Goal: Task Accomplishment & Management: Complete application form

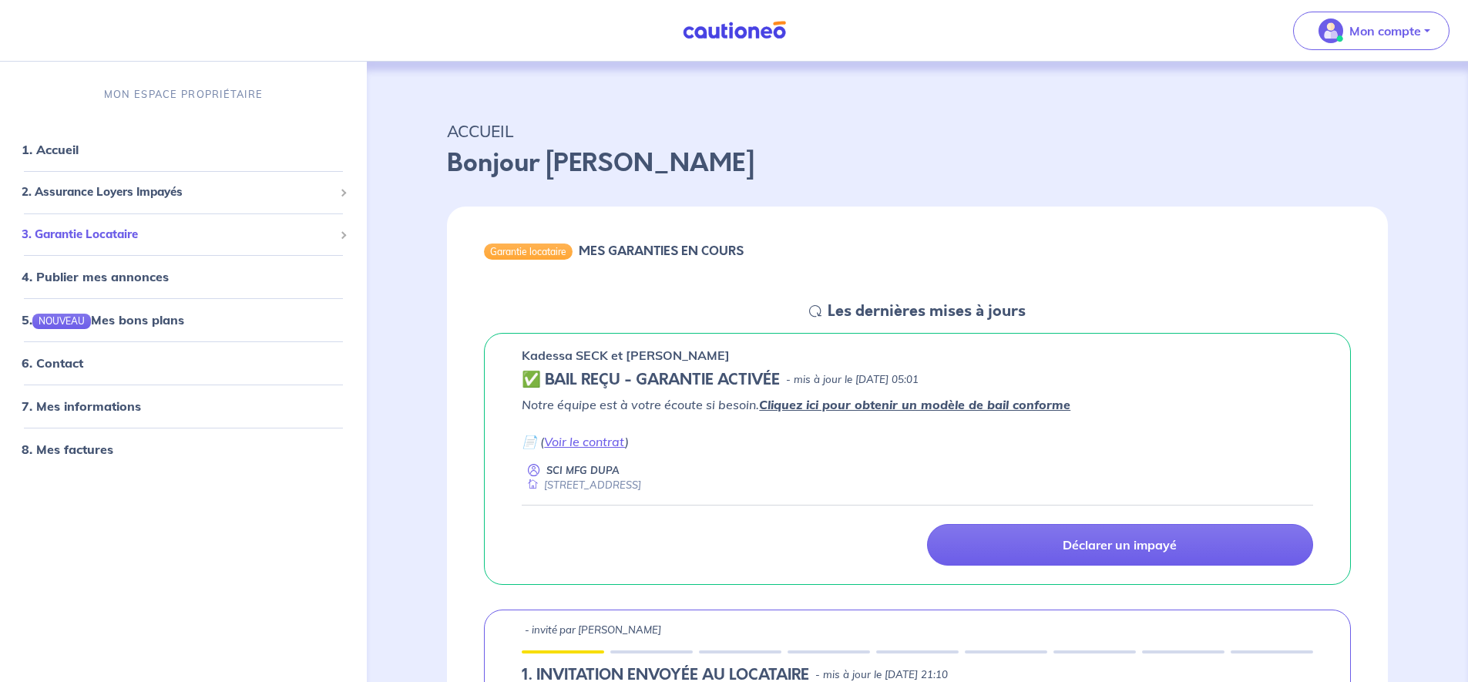
click at [109, 241] on span "3. Garantie Locataire" at bounding box center [178, 234] width 312 height 18
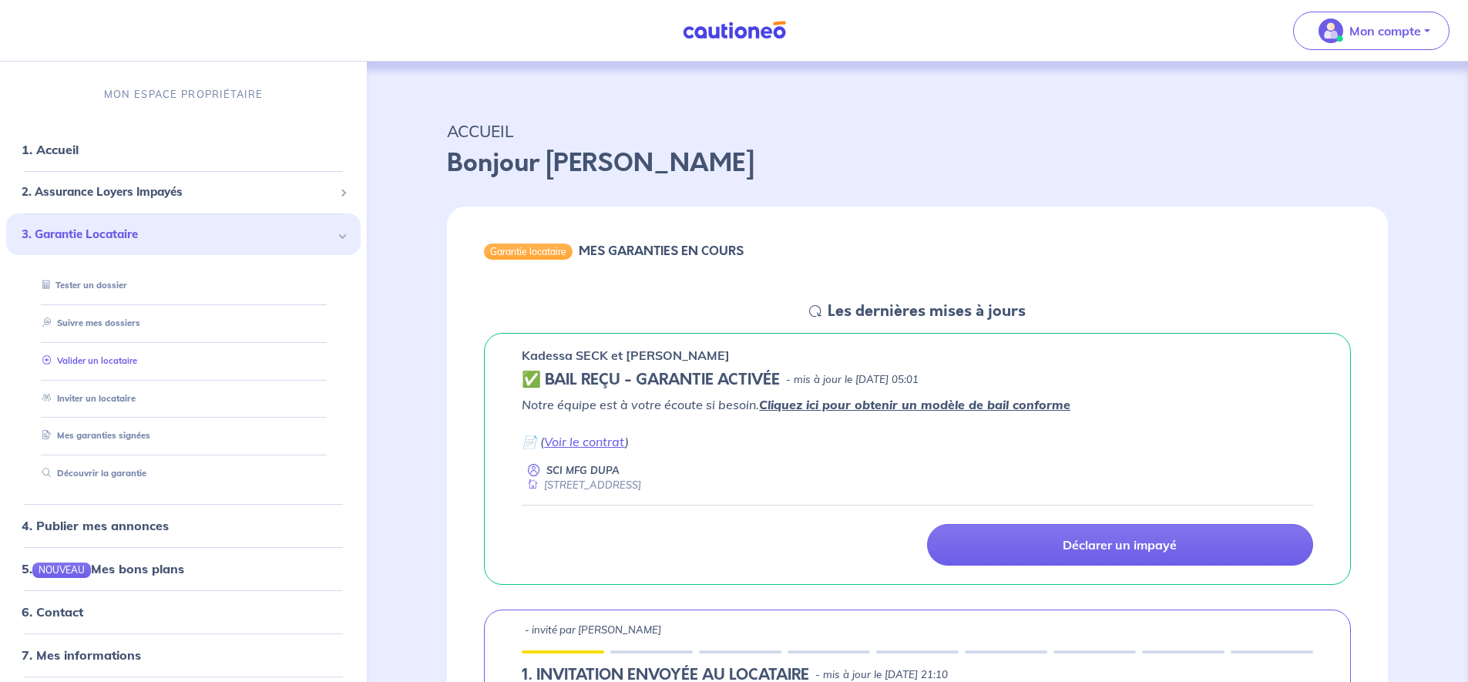
click at [94, 364] on link "Valider un locataire" at bounding box center [86, 359] width 101 height 11
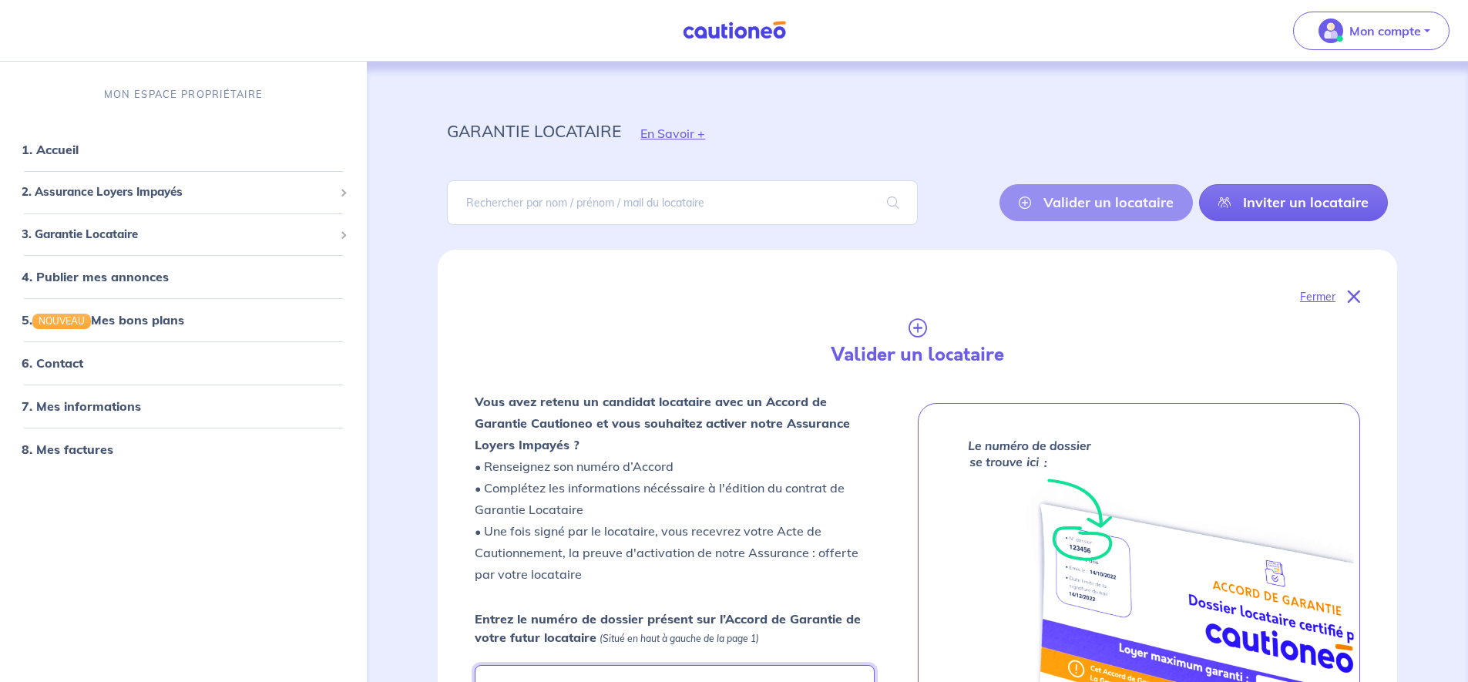
scroll to position [123, 0]
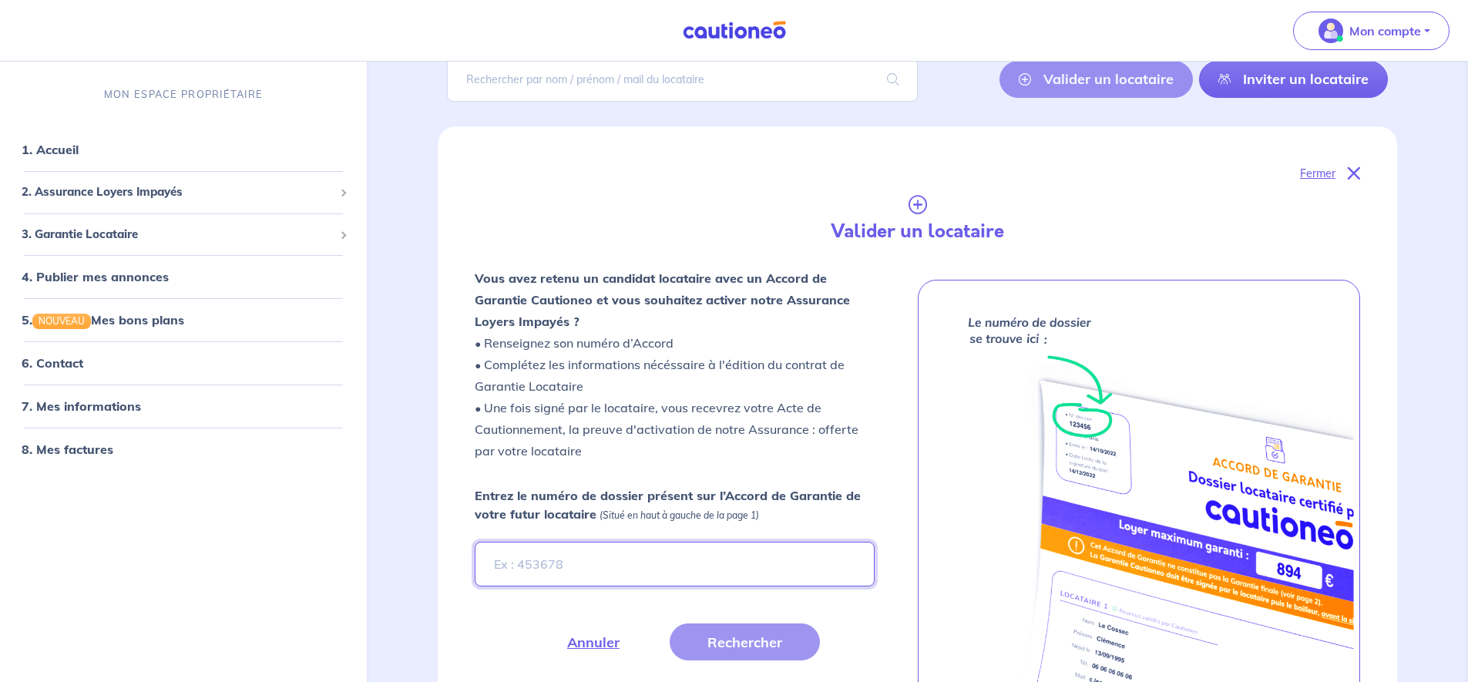
click at [532, 567] on input "Entrez le numéro de dossier présent sur l’Accord de Garantie de votre futur loc…" at bounding box center [674, 564] width 399 height 45
paste input "zDehAD"
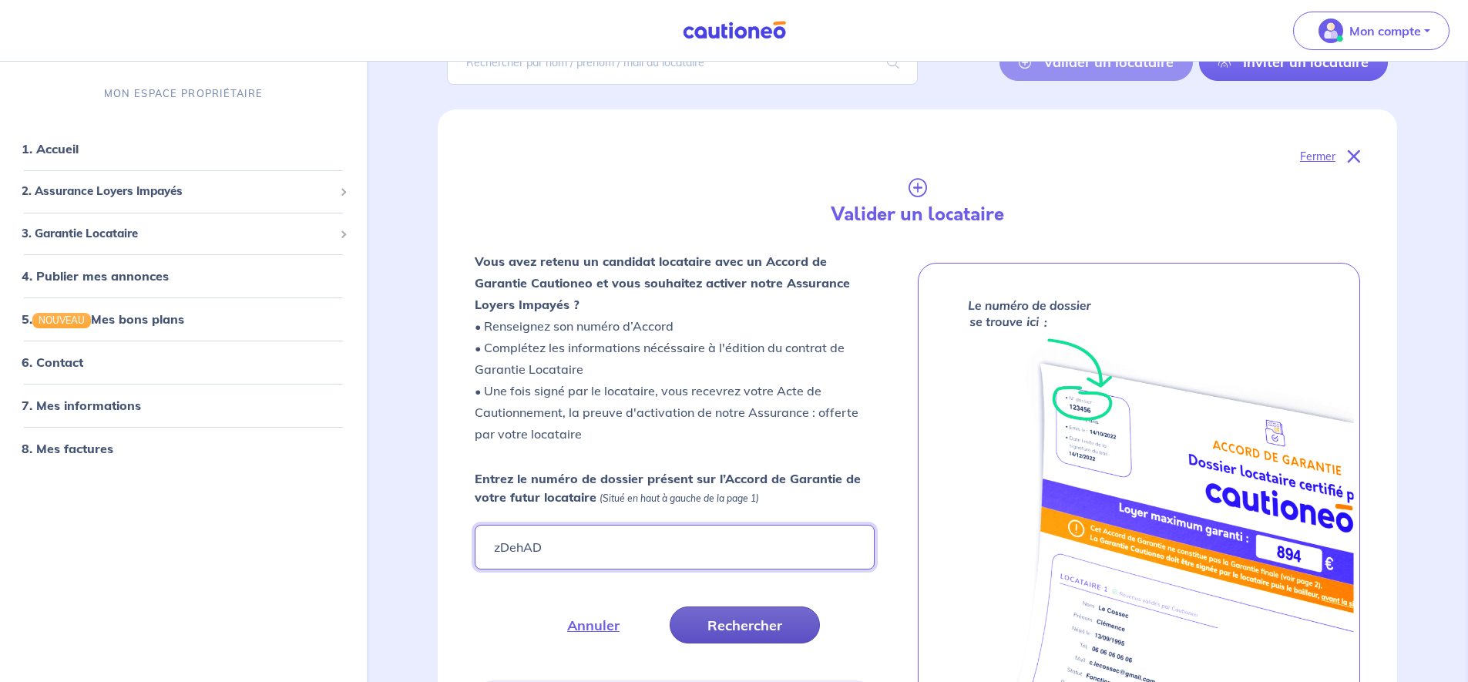
scroll to position [148, 0]
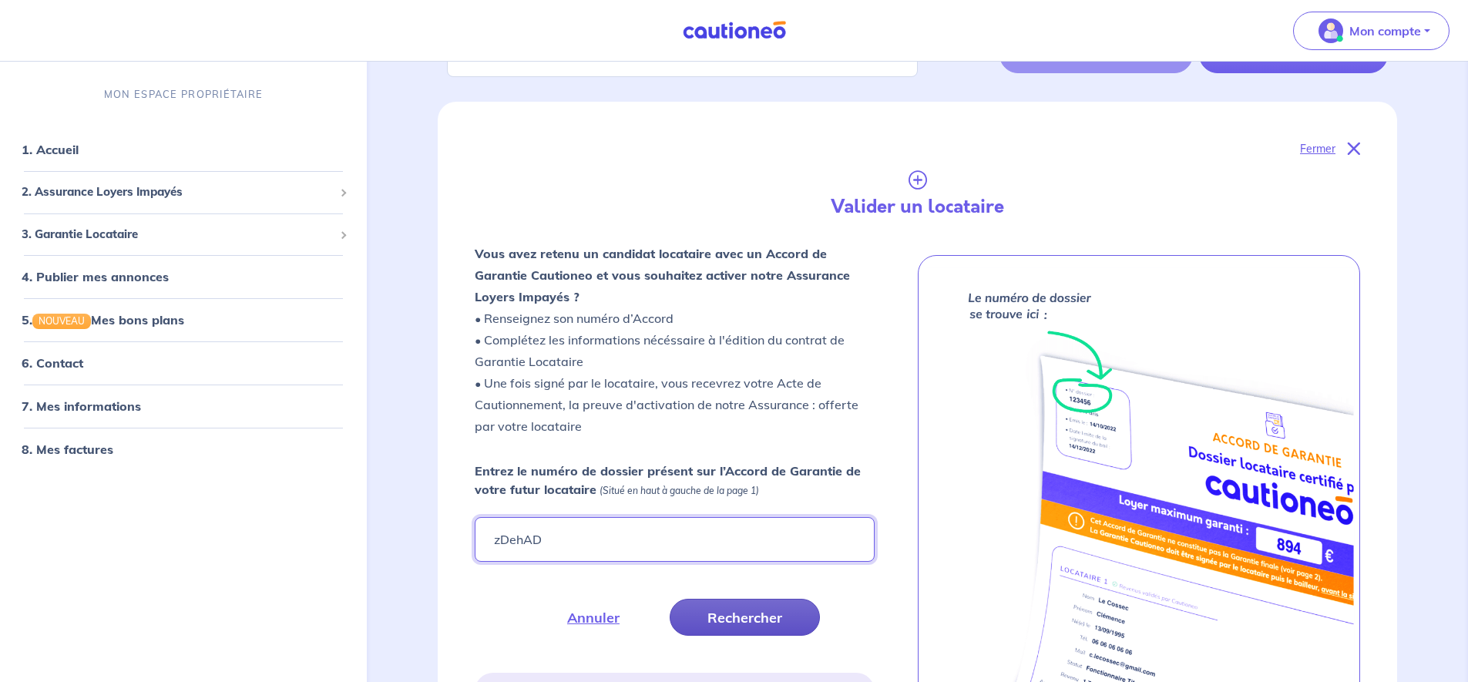
type input "zDehAD"
click at [740, 612] on button "Rechercher" at bounding box center [744, 617] width 150 height 37
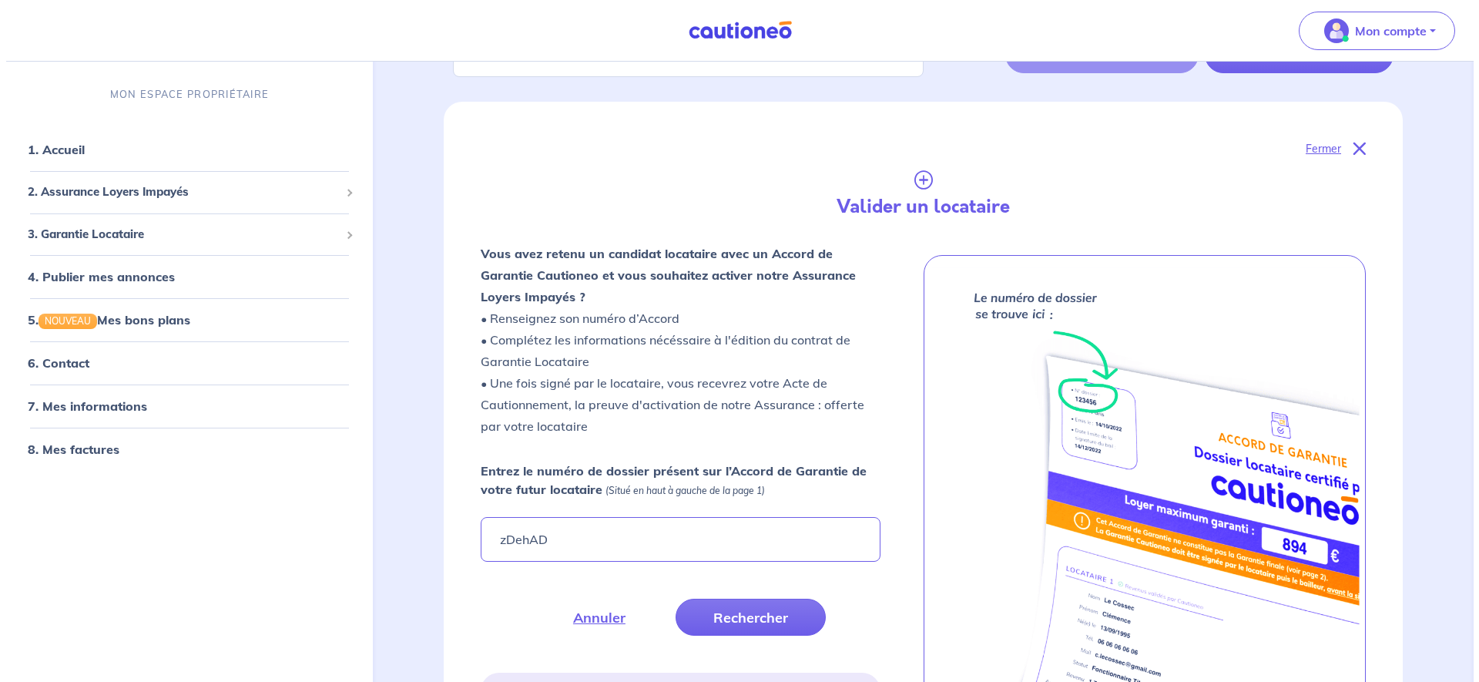
scroll to position [159, 0]
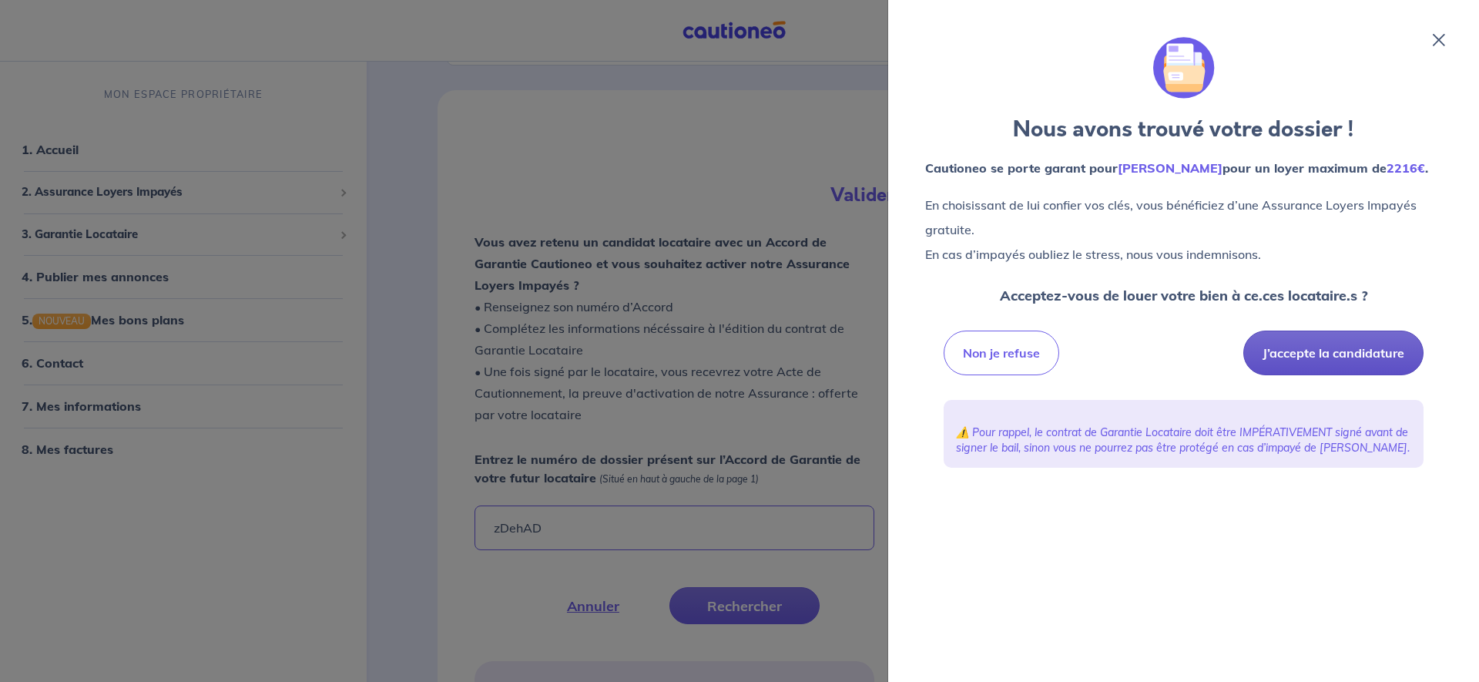
click at [1315, 375] on button "J’accepte la candidature" at bounding box center [1333, 353] width 180 height 45
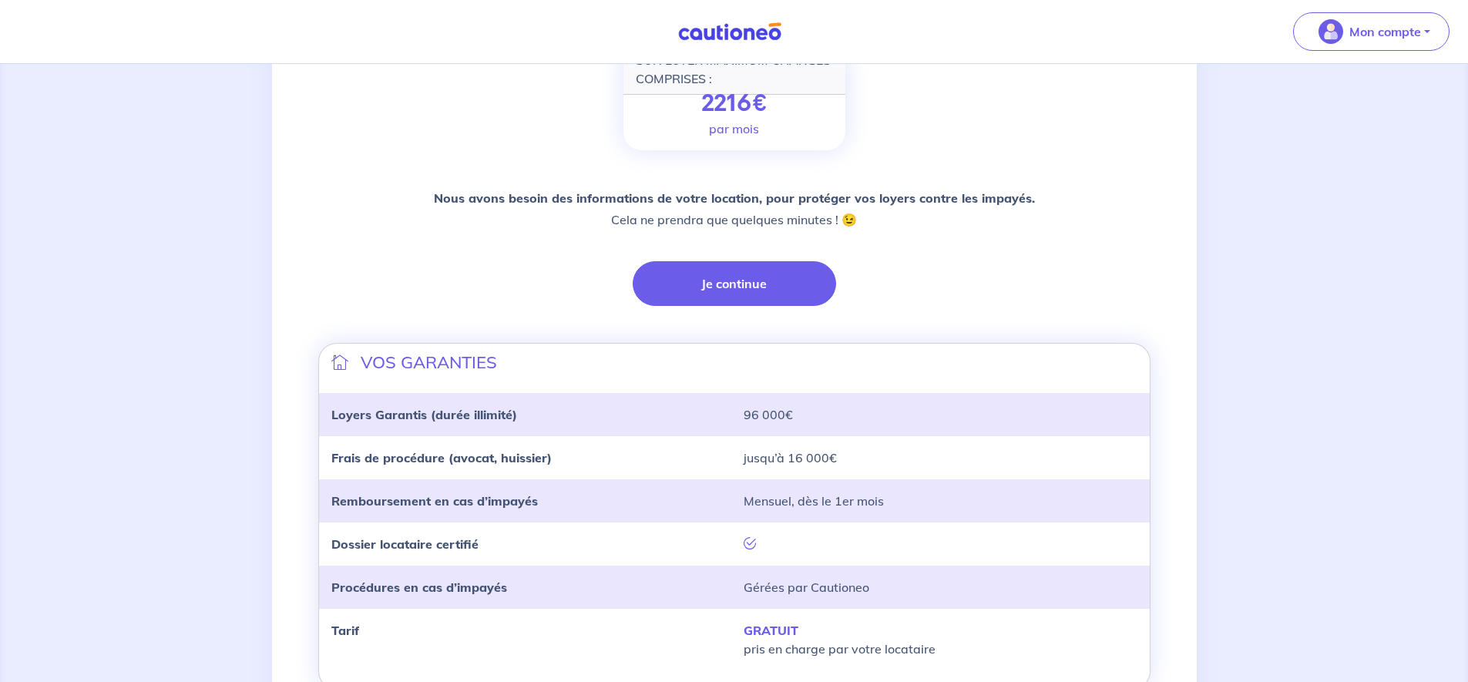
scroll to position [344, 0]
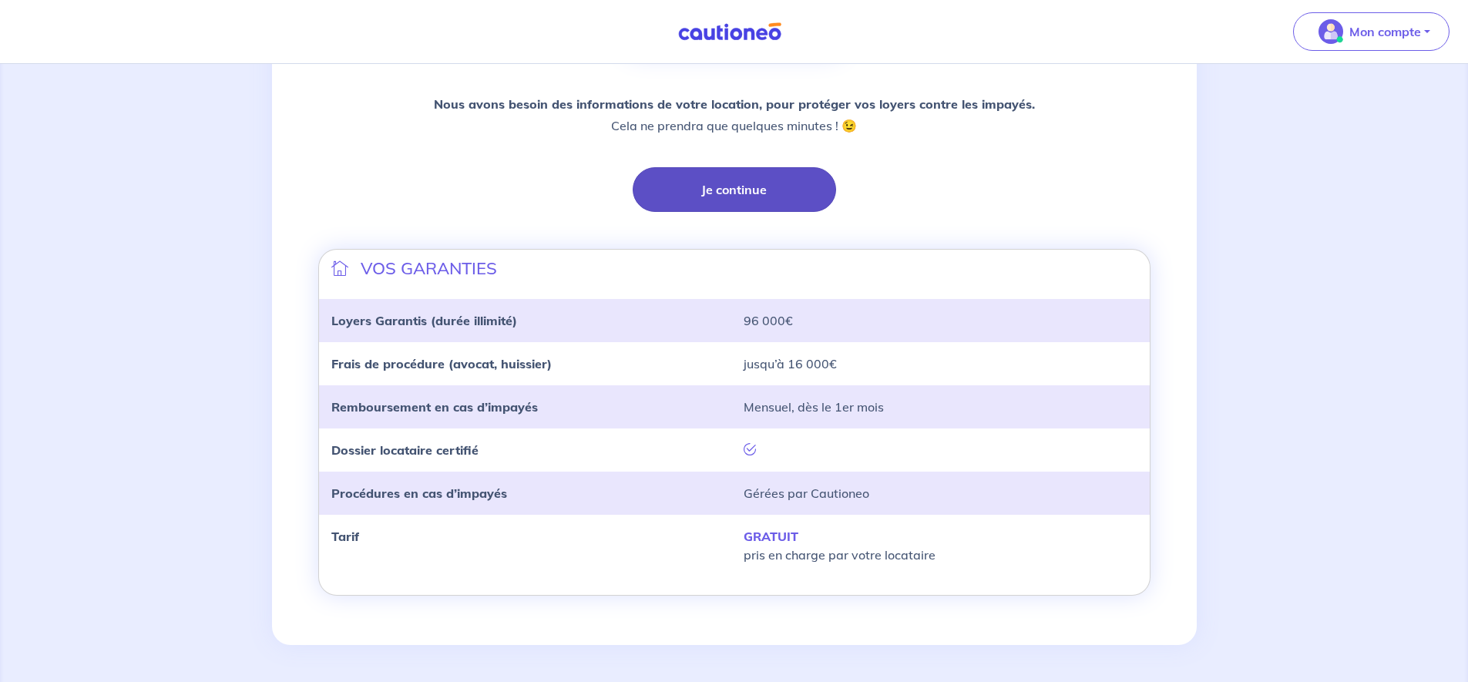
click at [778, 184] on button "Je continue" at bounding box center [733, 189] width 203 height 45
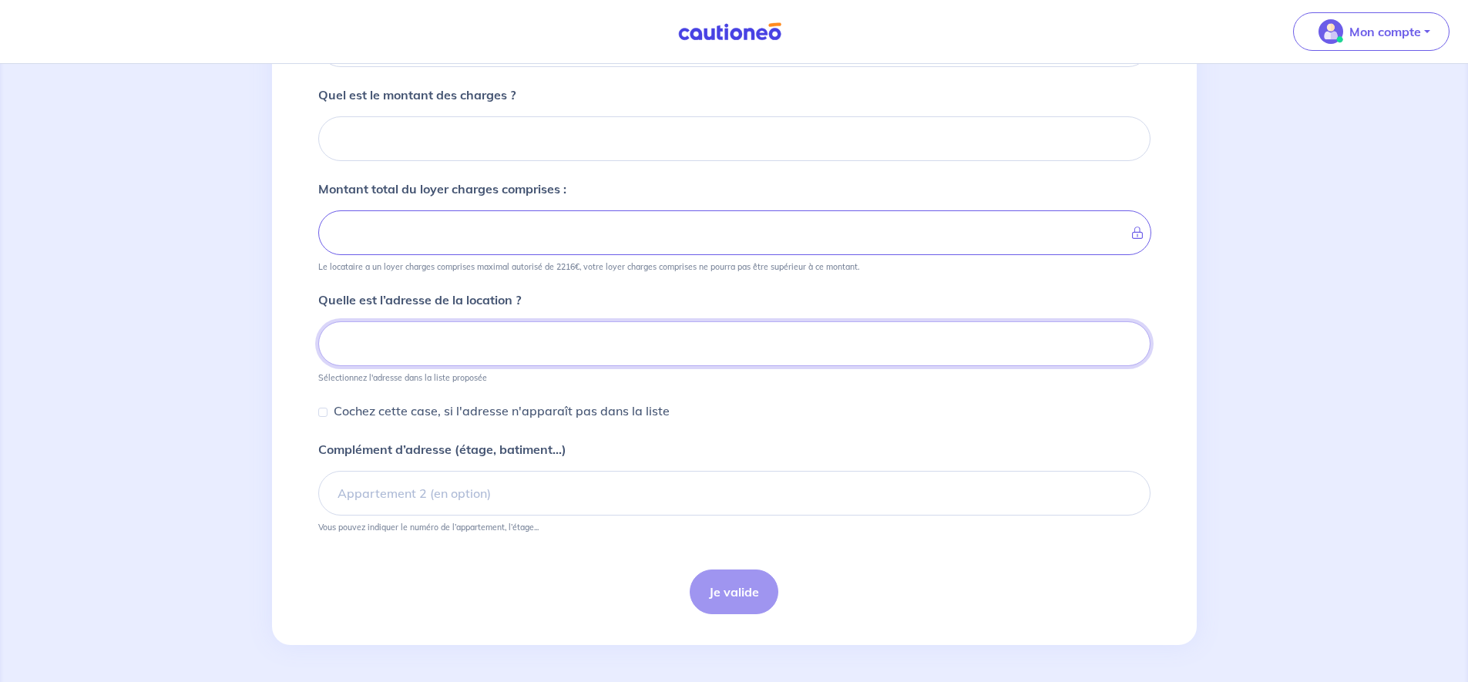
scroll to position [134, 0]
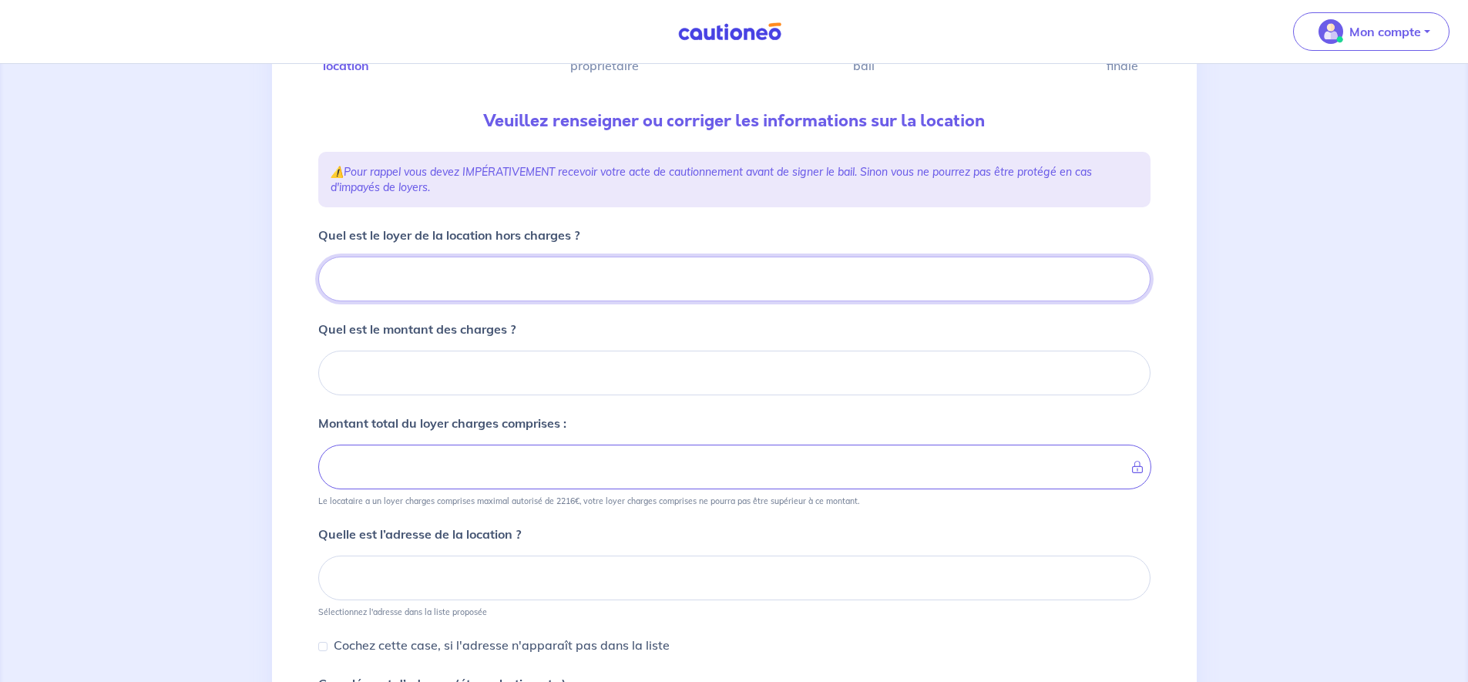
click at [531, 281] on input "Quel est le loyer de la location hors charges ?" at bounding box center [734, 279] width 832 height 45
type input "12"
type input "1218"
click at [534, 387] on input "Quel est le montant des charges ?" at bounding box center [734, 373] width 832 height 45
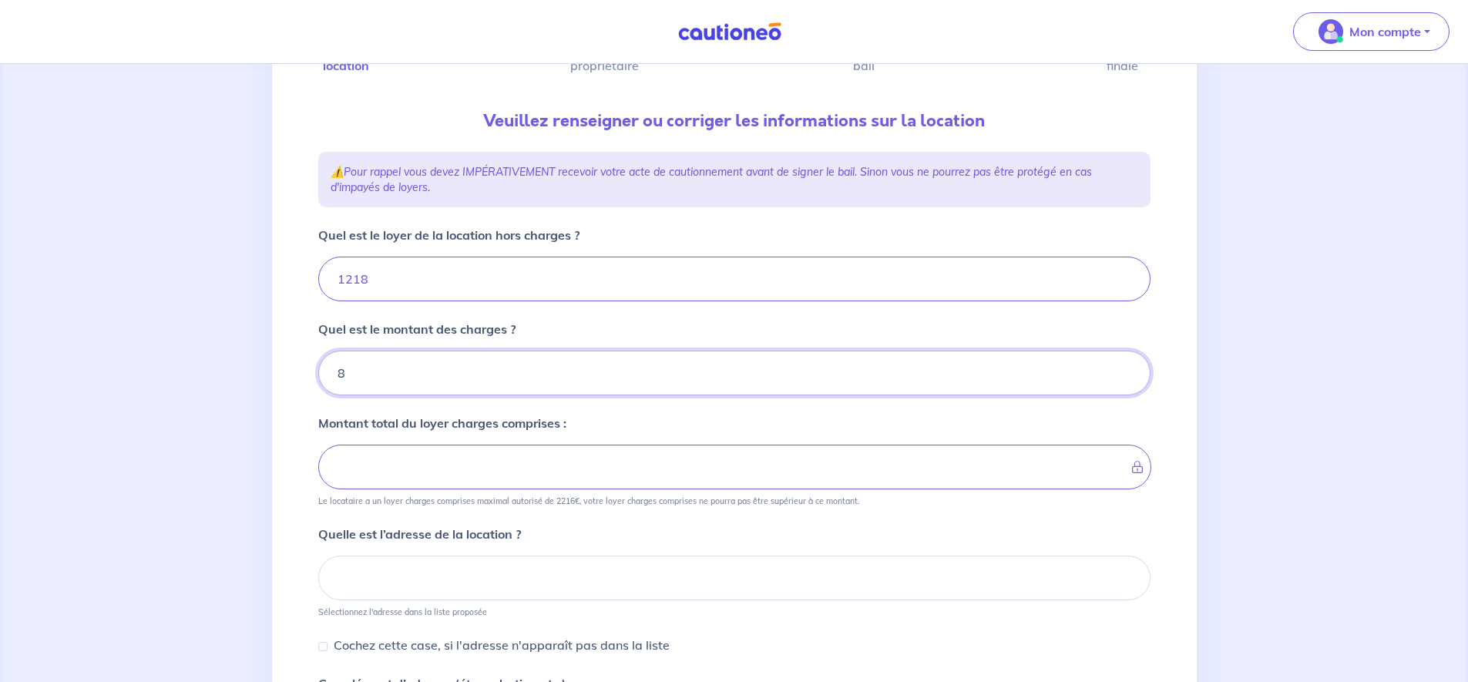
type input "80"
type input "1298"
type input "80"
click at [271, 432] on div "1 2 3 4 Informations location Informations propriétaire Informations bail Valid…" at bounding box center [734, 423] width 1468 height 986
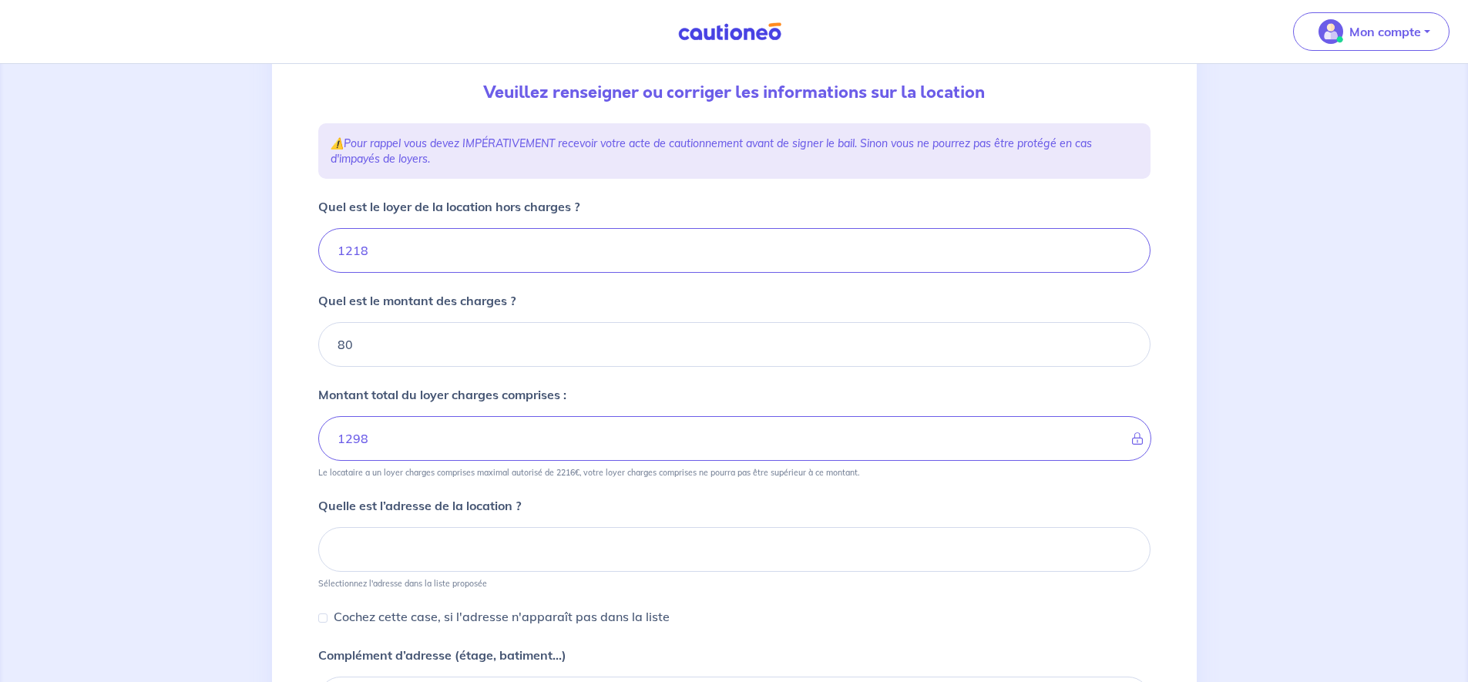
scroll to position [196, 0]
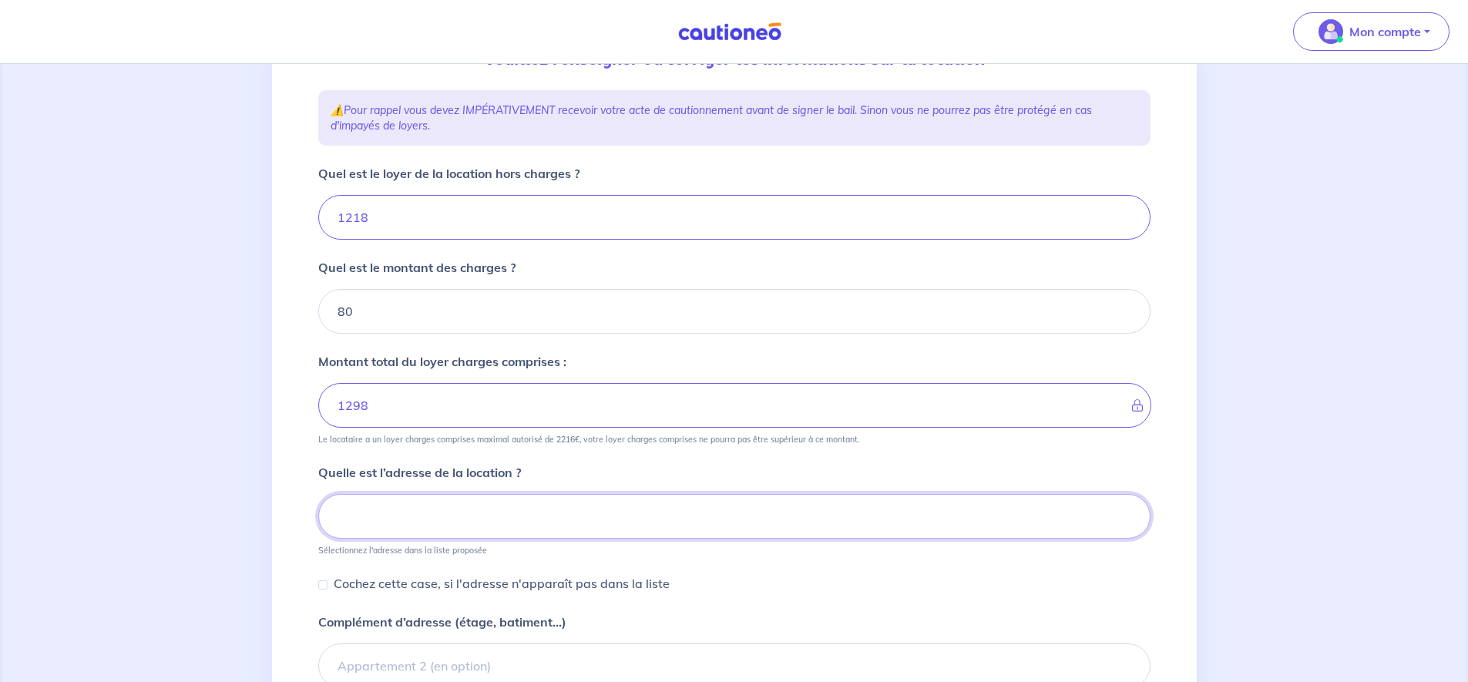
click at [445, 523] on input at bounding box center [734, 516] width 832 height 45
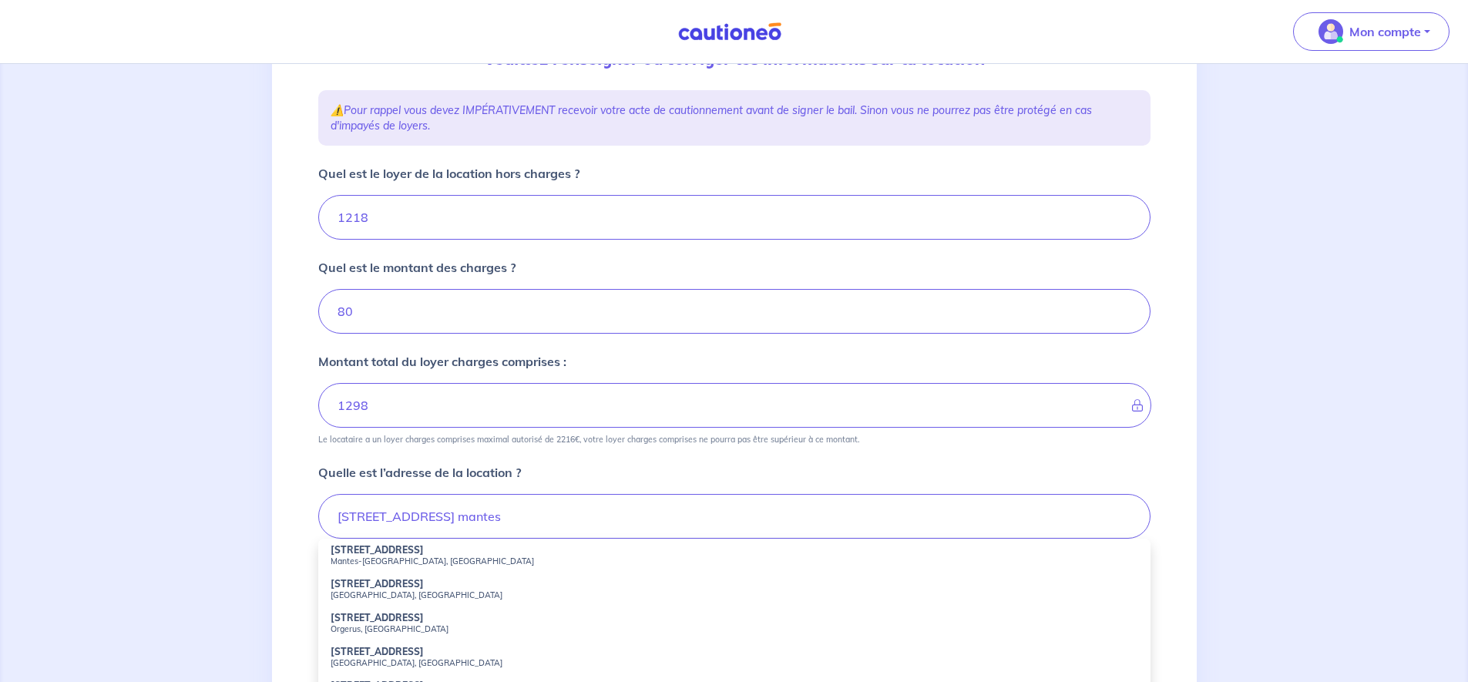
click at [417, 554] on strong "106 Rue de la Liberté" at bounding box center [377, 550] width 93 height 12
type input "106 Rue de la Liberté, Mantes-la-Jolie, France"
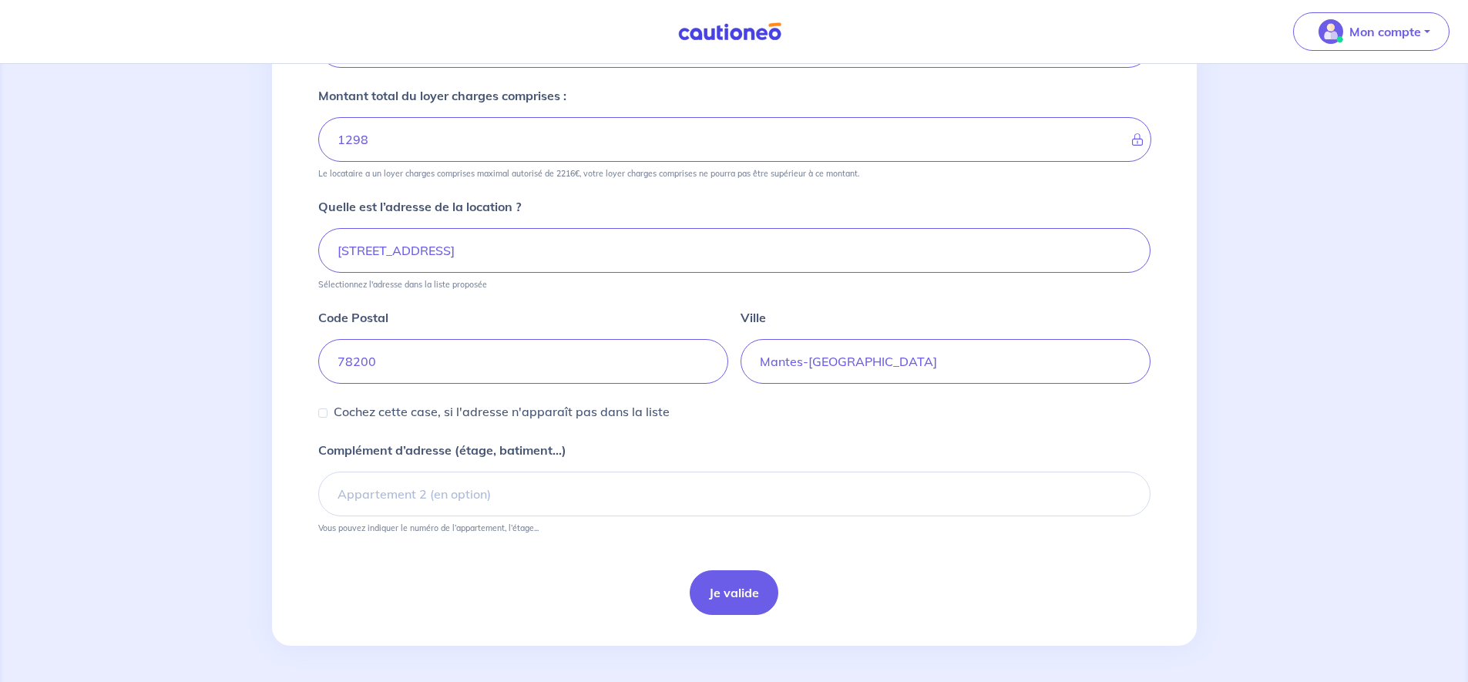
scroll to position [462, 0]
click at [743, 587] on button "Je valide" at bounding box center [734, 591] width 89 height 45
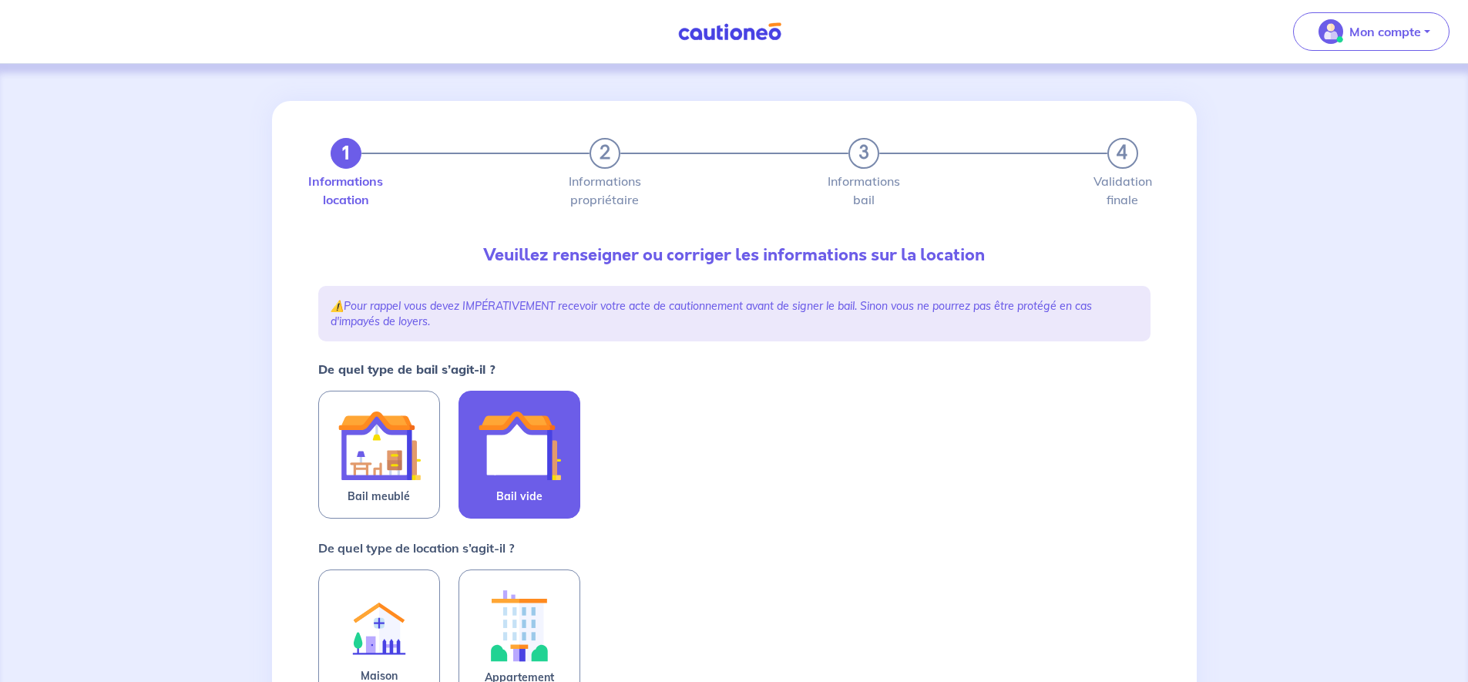
click at [549, 480] on img at bounding box center [519, 445] width 83 height 83
click at [0, 0] on input "Bail vide" at bounding box center [0, 0] width 0 height 0
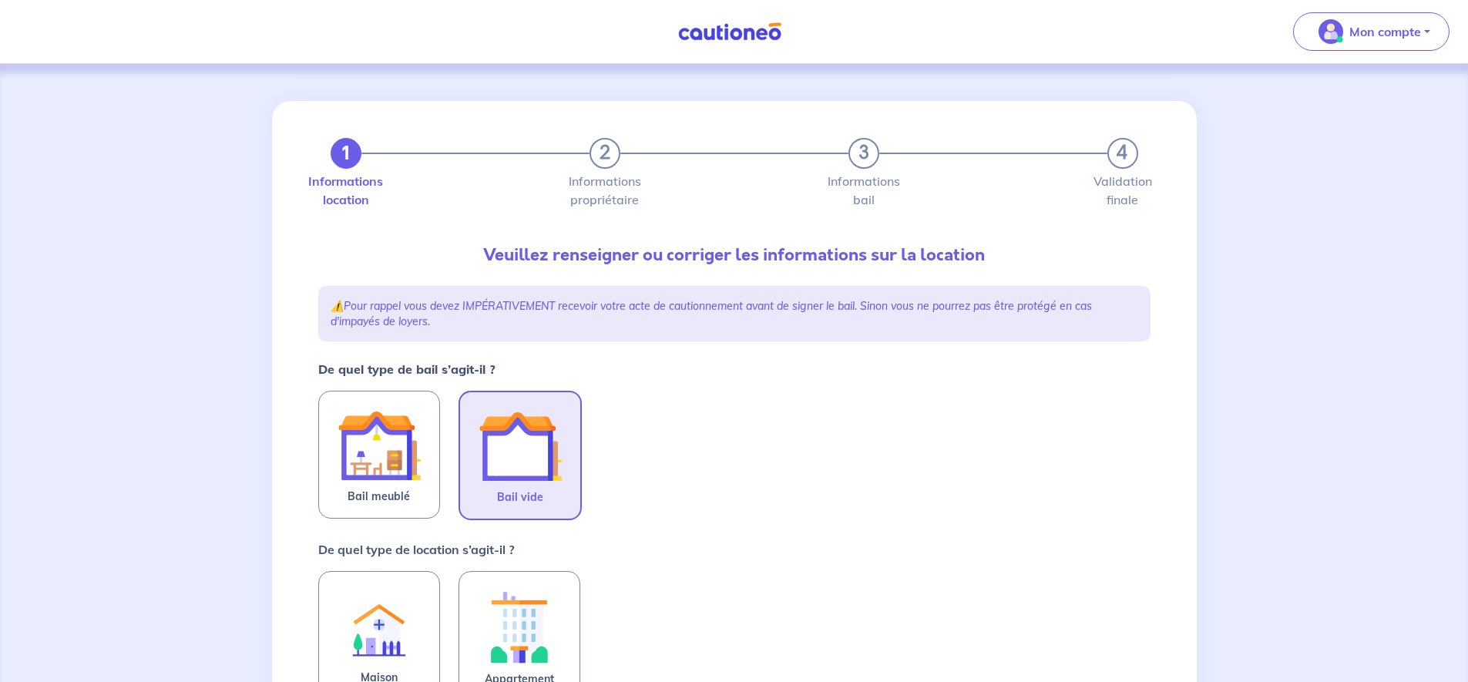
scroll to position [136, 0]
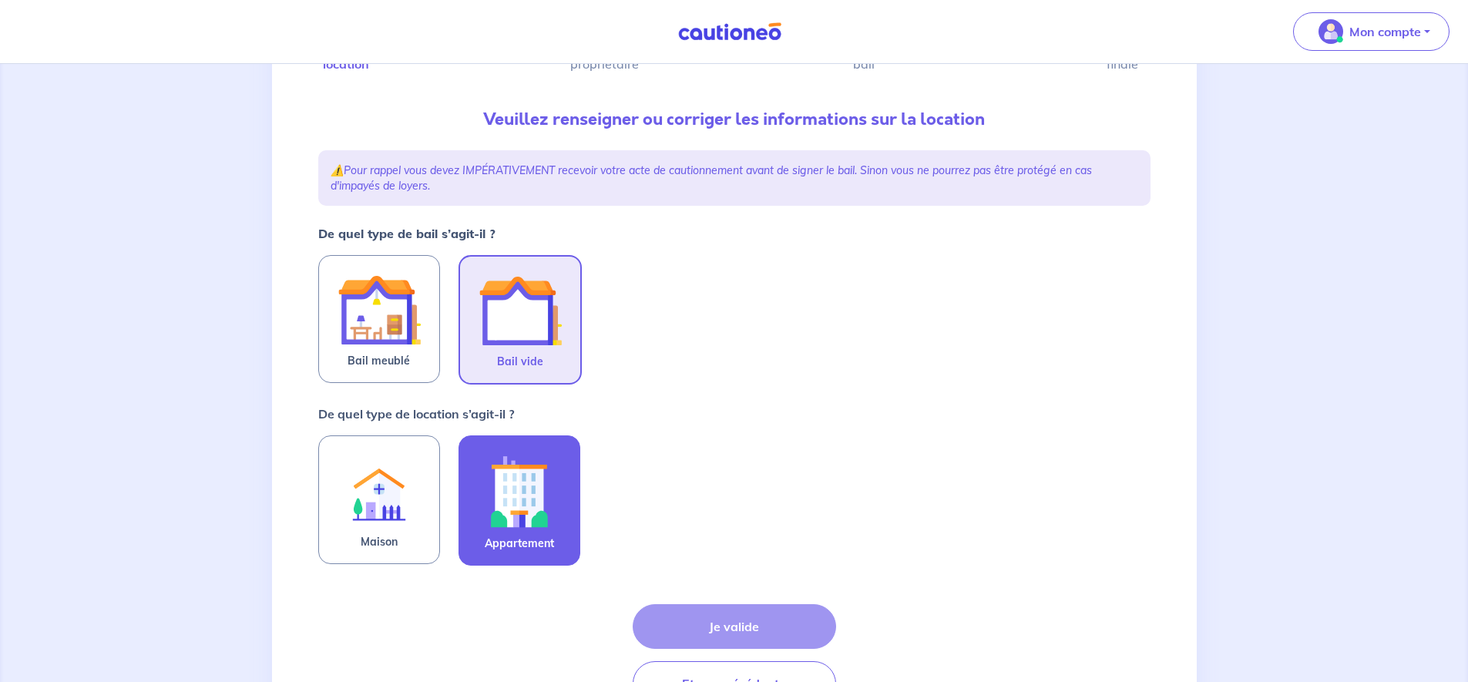
click at [542, 503] on img at bounding box center [519, 491] width 83 height 86
click at [0, 0] on input "Appartement" at bounding box center [0, 0] width 0 height 0
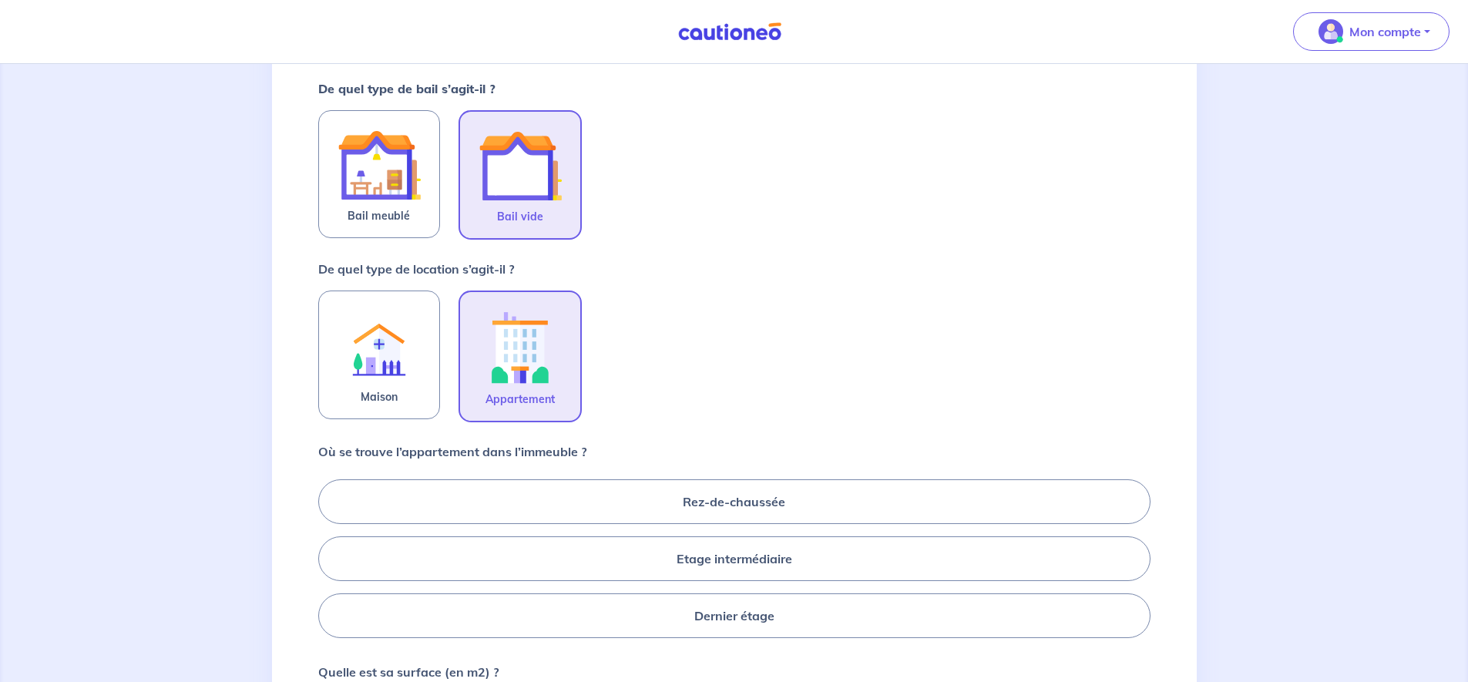
scroll to position [382, 0]
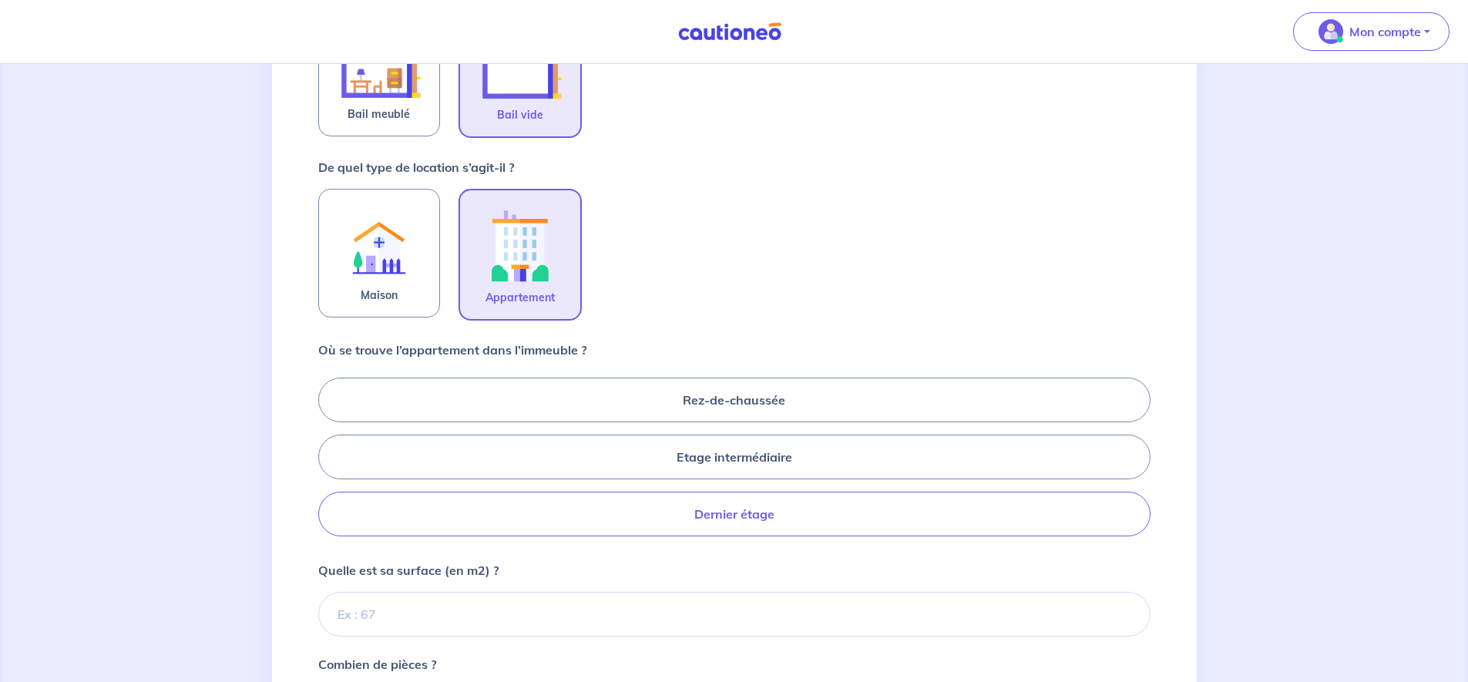
click at [731, 525] on label "Dernier étage" at bounding box center [734, 514] width 832 height 45
click at [328, 461] on input "Dernier étage" at bounding box center [323, 456] width 10 height 10
radio input "true"
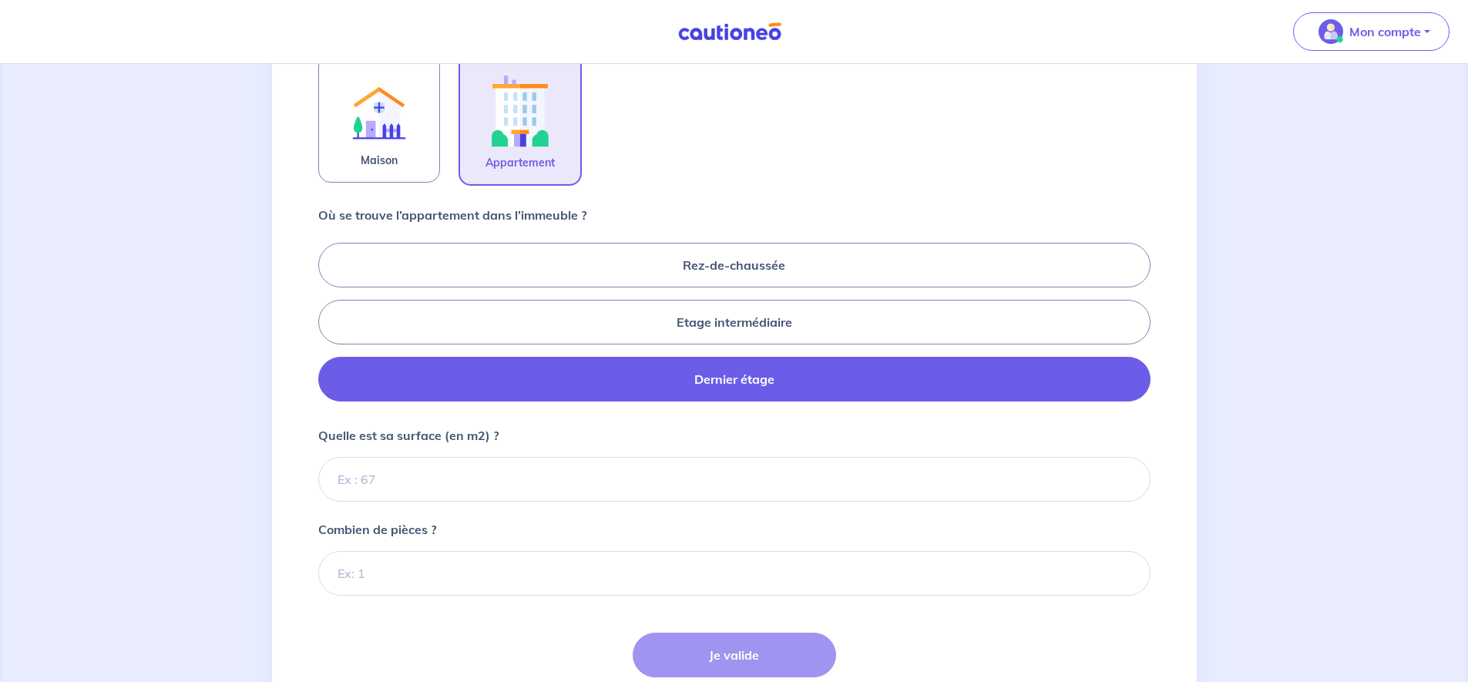
scroll to position [518, 0]
click at [384, 482] on input "Quelle est sa surface (en m2) ?" at bounding box center [734, 478] width 832 height 45
type input "146"
click at [404, 593] on input "Combien de pièces ?" at bounding box center [734, 572] width 832 height 45
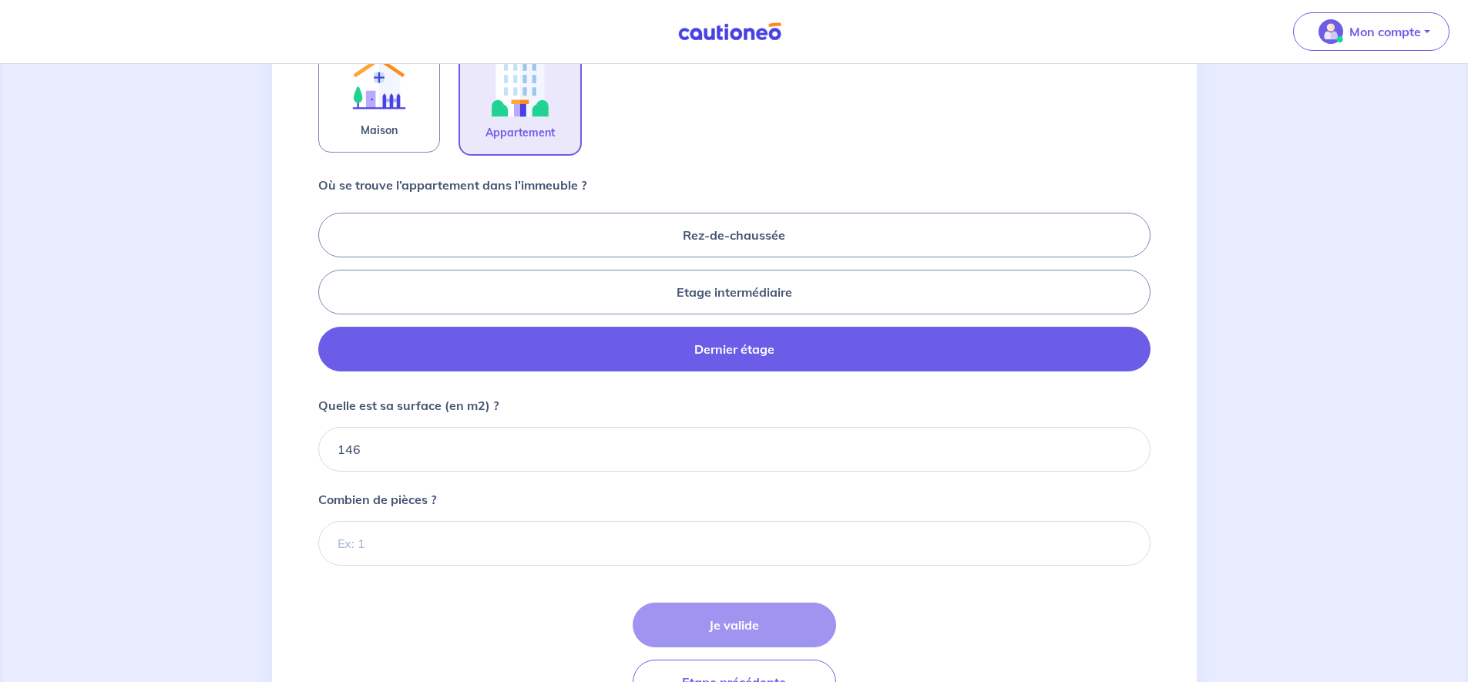
scroll to position [629, 0]
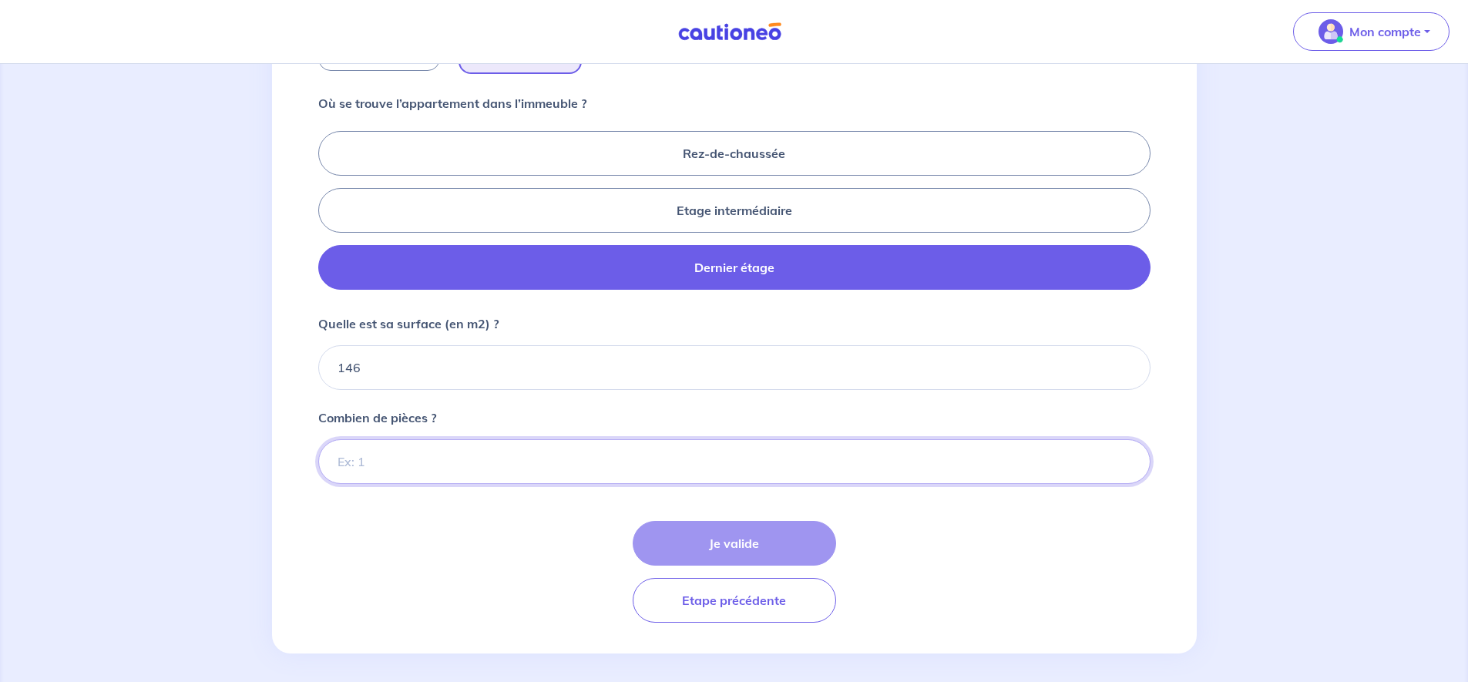
click at [394, 475] on input "Combien de pièces ?" at bounding box center [734, 461] width 832 height 45
type input "5"
click at [682, 533] on button "Je valide" at bounding box center [733, 543] width 203 height 45
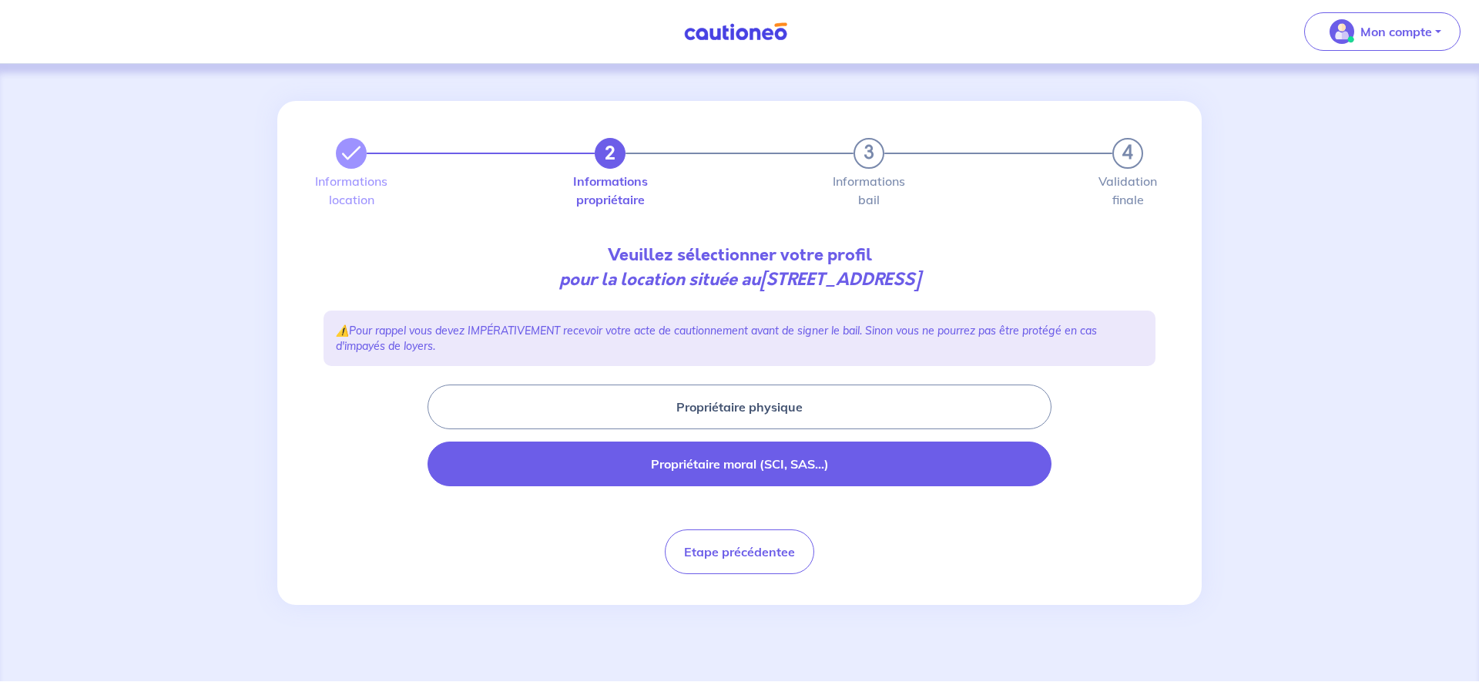
click at [701, 462] on button "Propriétaire moral (SCI, SAS...)" at bounding box center [740, 463] width 624 height 45
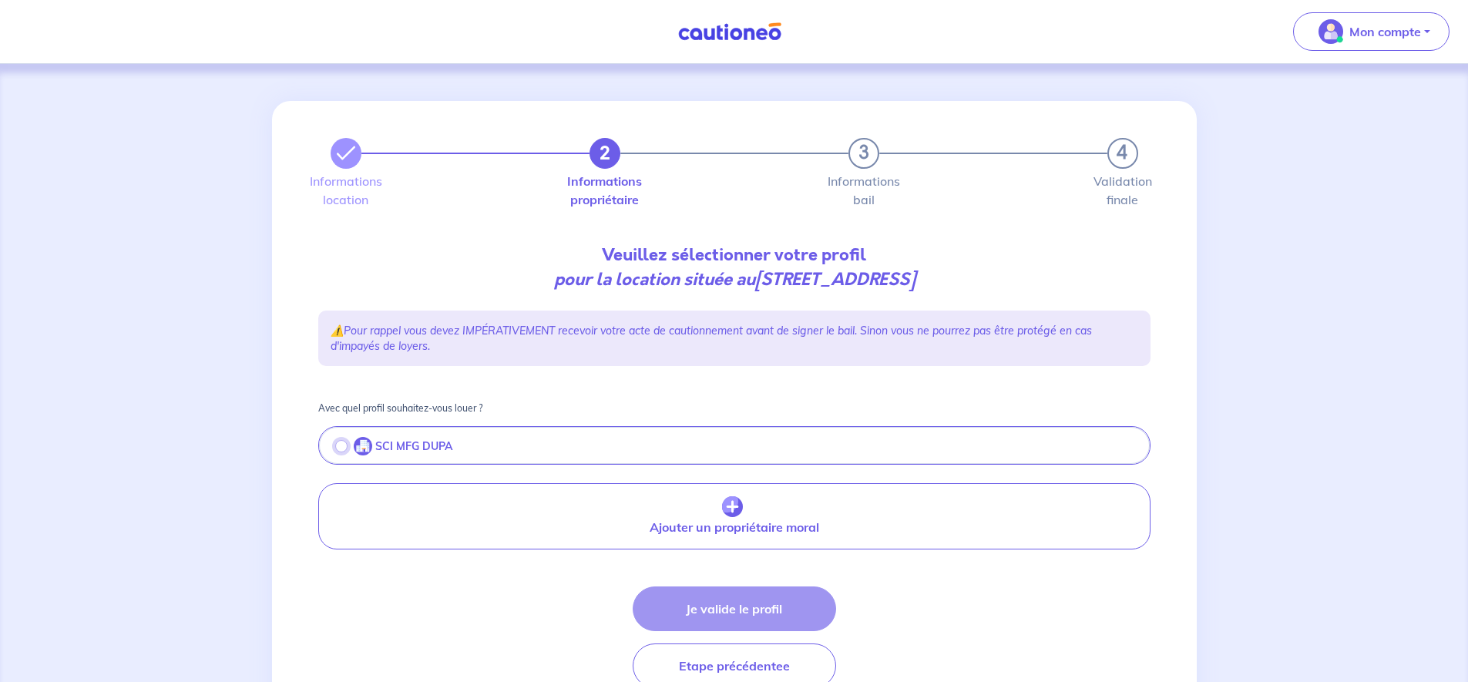
click at [339, 450] on input "radio" at bounding box center [341, 446] width 12 height 12
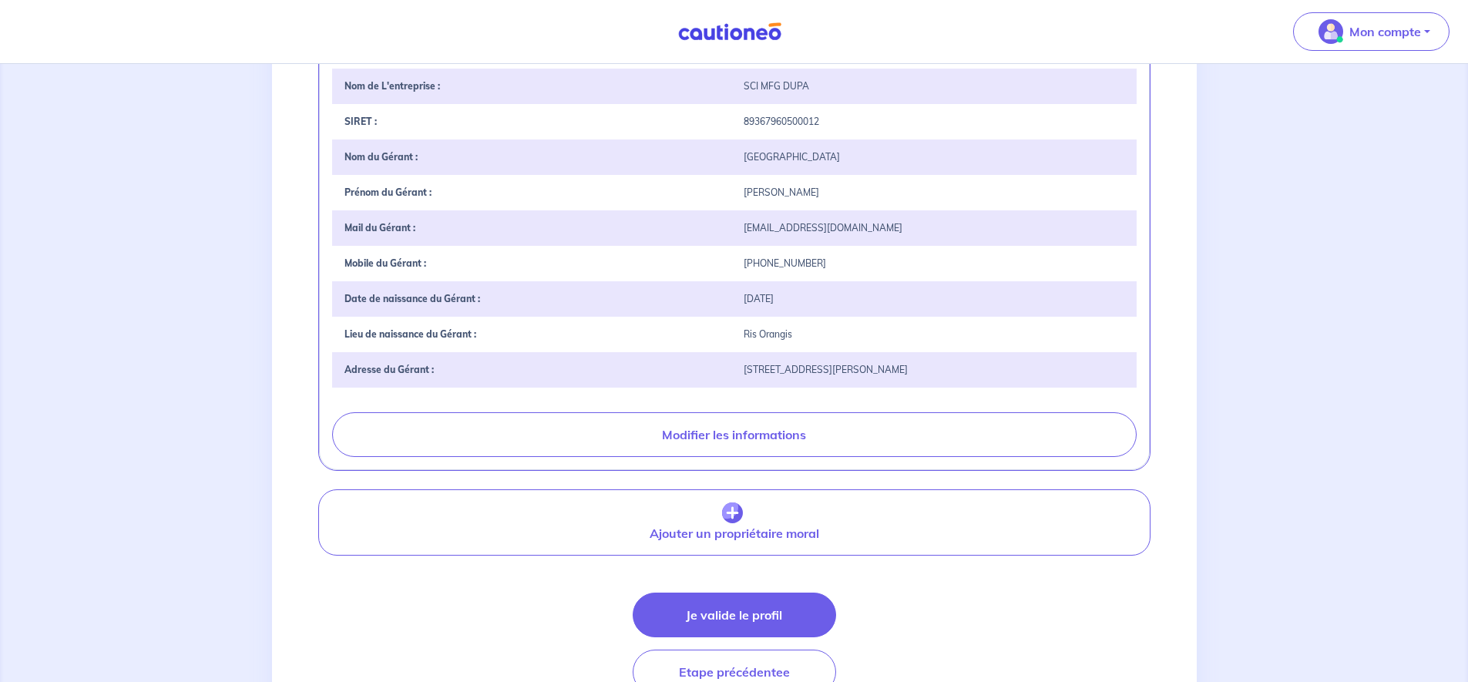
scroll to position [419, 0]
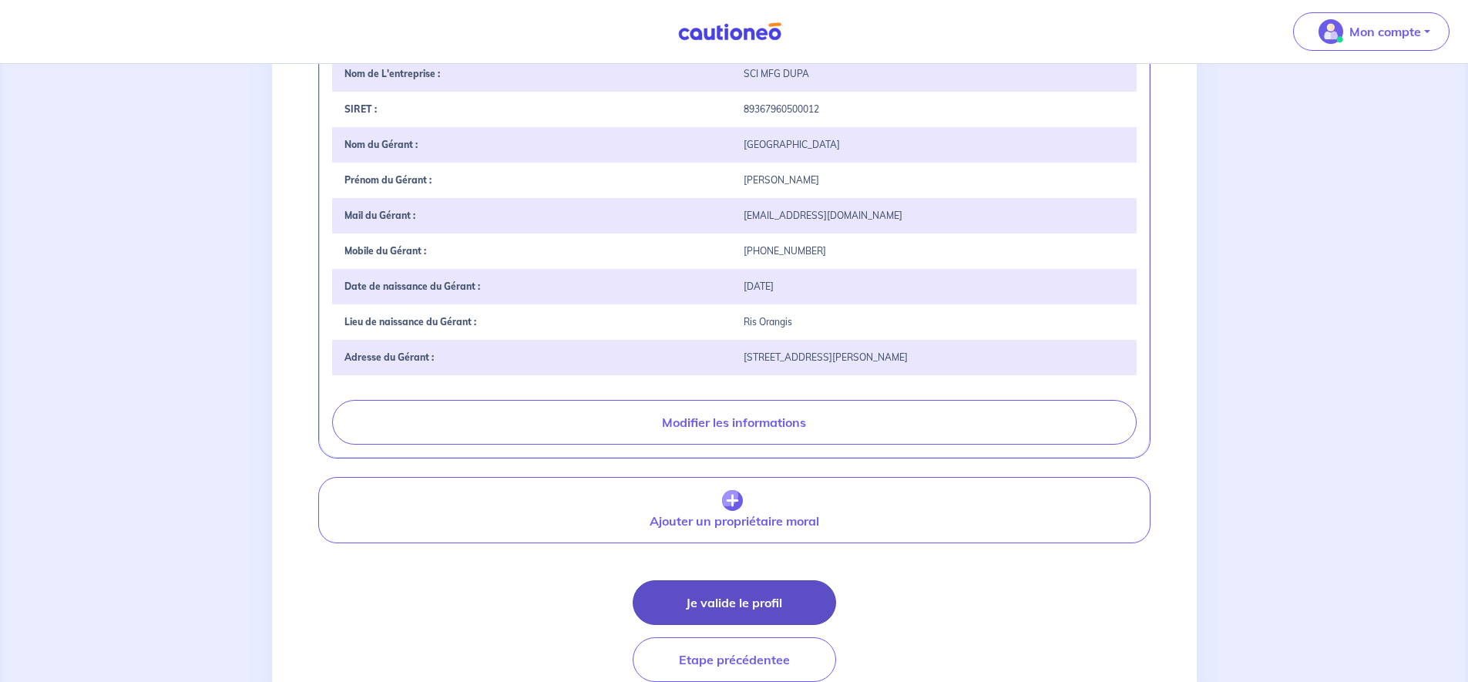
click at [729, 614] on button "Je valide le profil" at bounding box center [733, 602] width 203 height 45
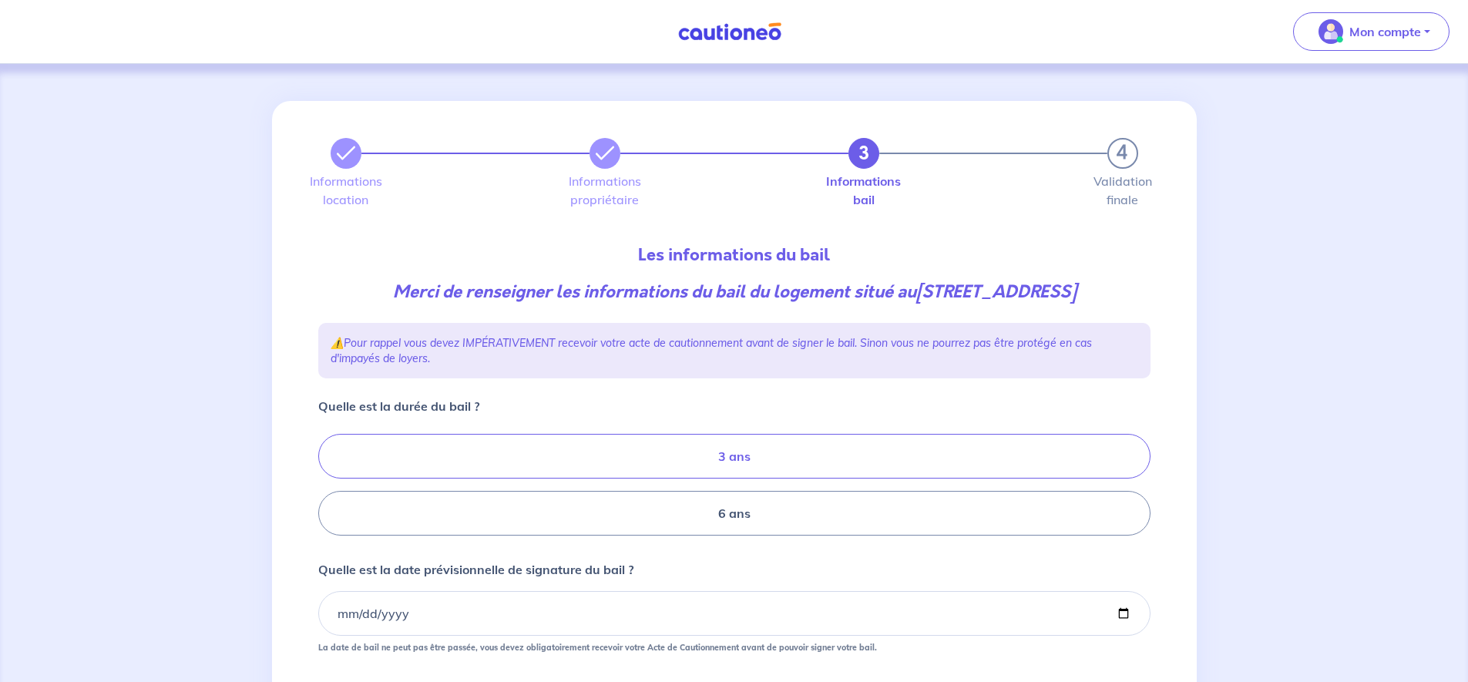
click at [713, 477] on label "3 ans" at bounding box center [734, 456] width 832 height 45
click at [328, 480] on input "3 ans" at bounding box center [323, 485] width 10 height 10
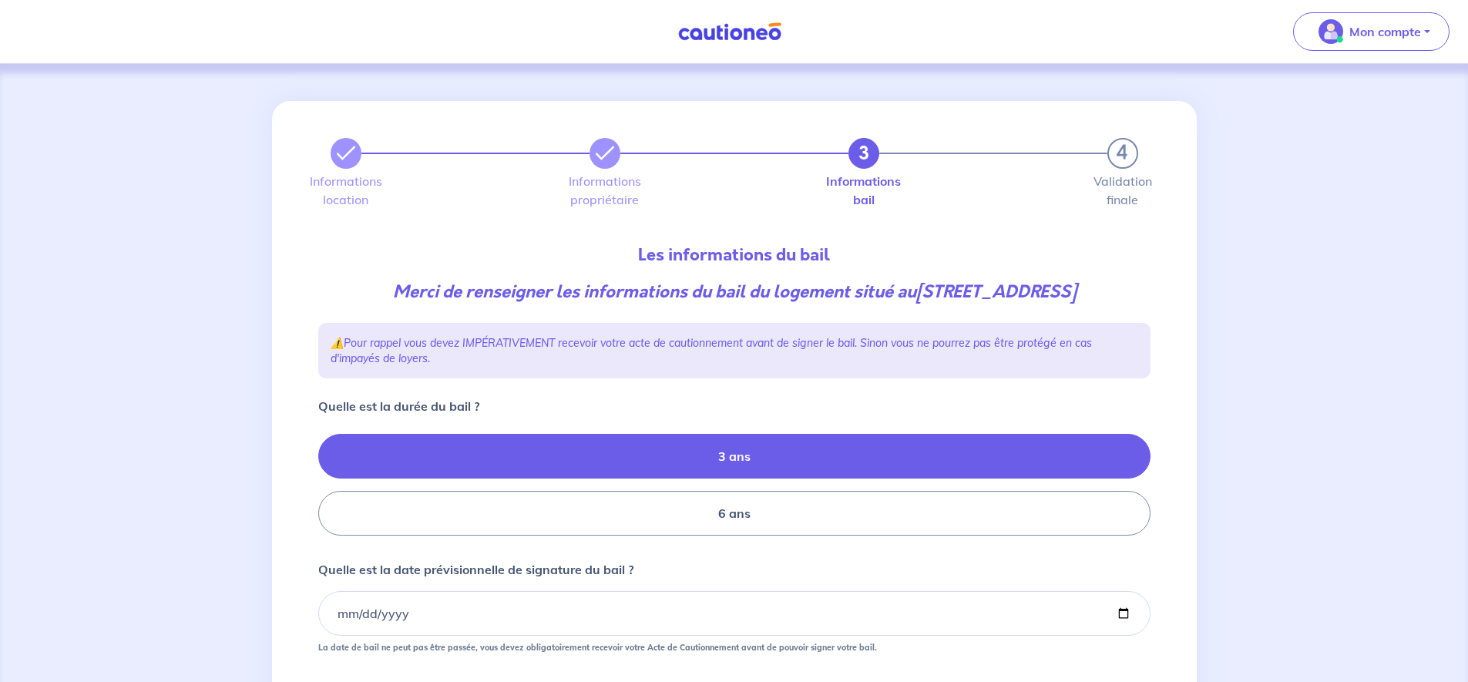
radio input "true"
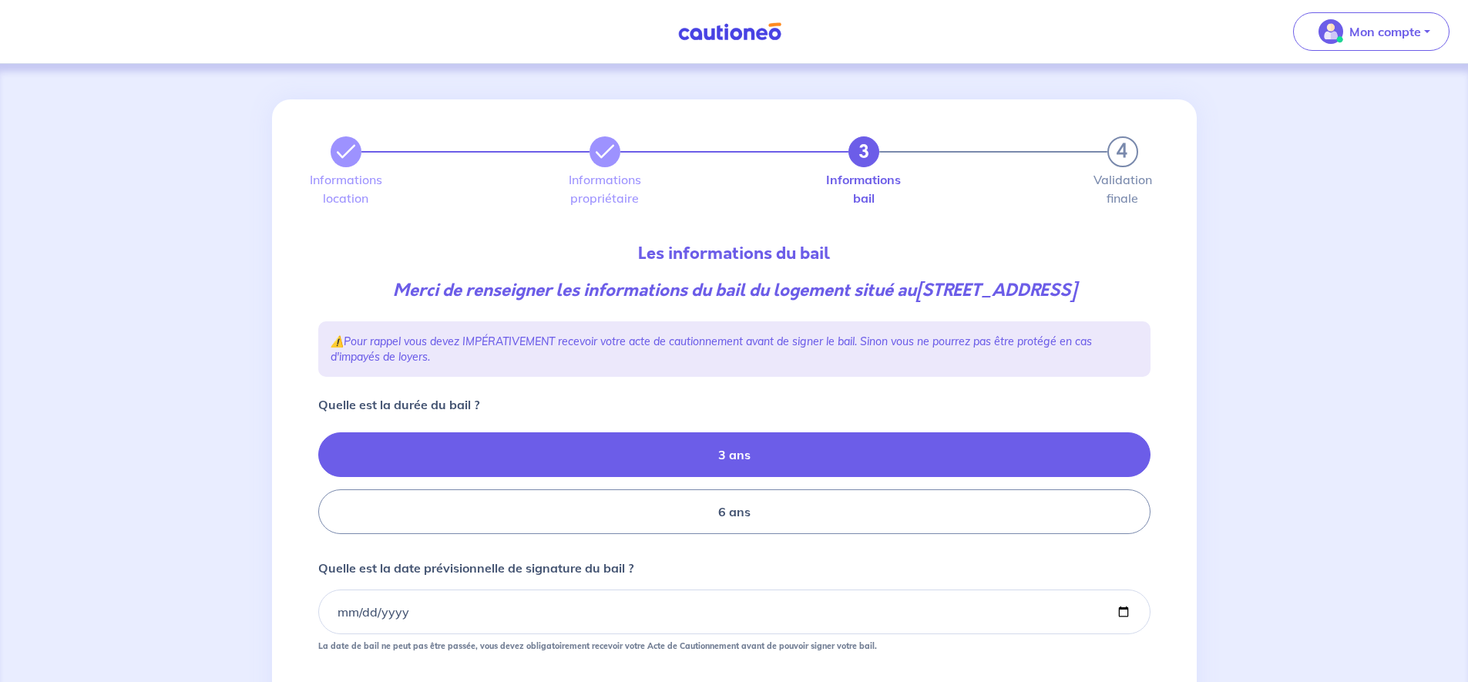
scroll to position [136, 0]
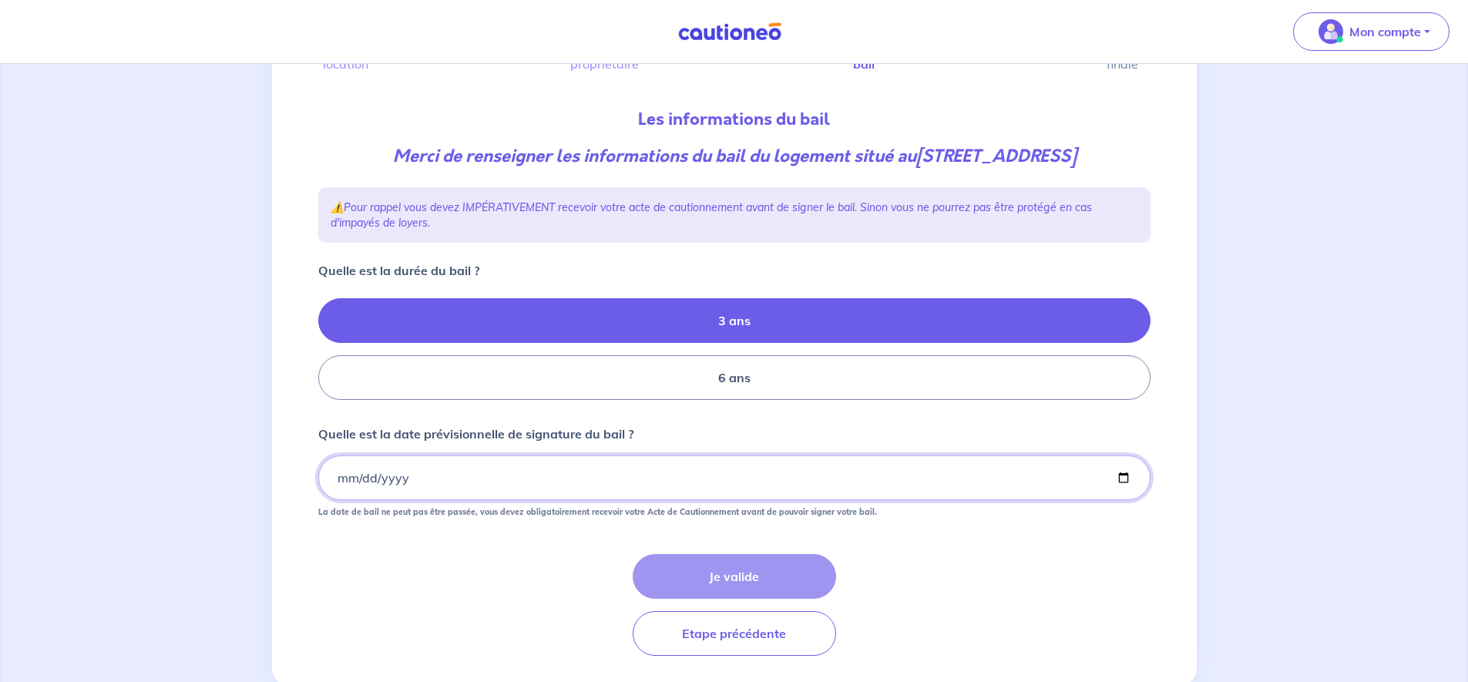
click at [337, 500] on input "Quelle est la date prévisionnelle de signature du bail ?" at bounding box center [734, 477] width 832 height 45
type input "2025-10-15"
click at [699, 599] on button "Je valide" at bounding box center [733, 576] width 203 height 45
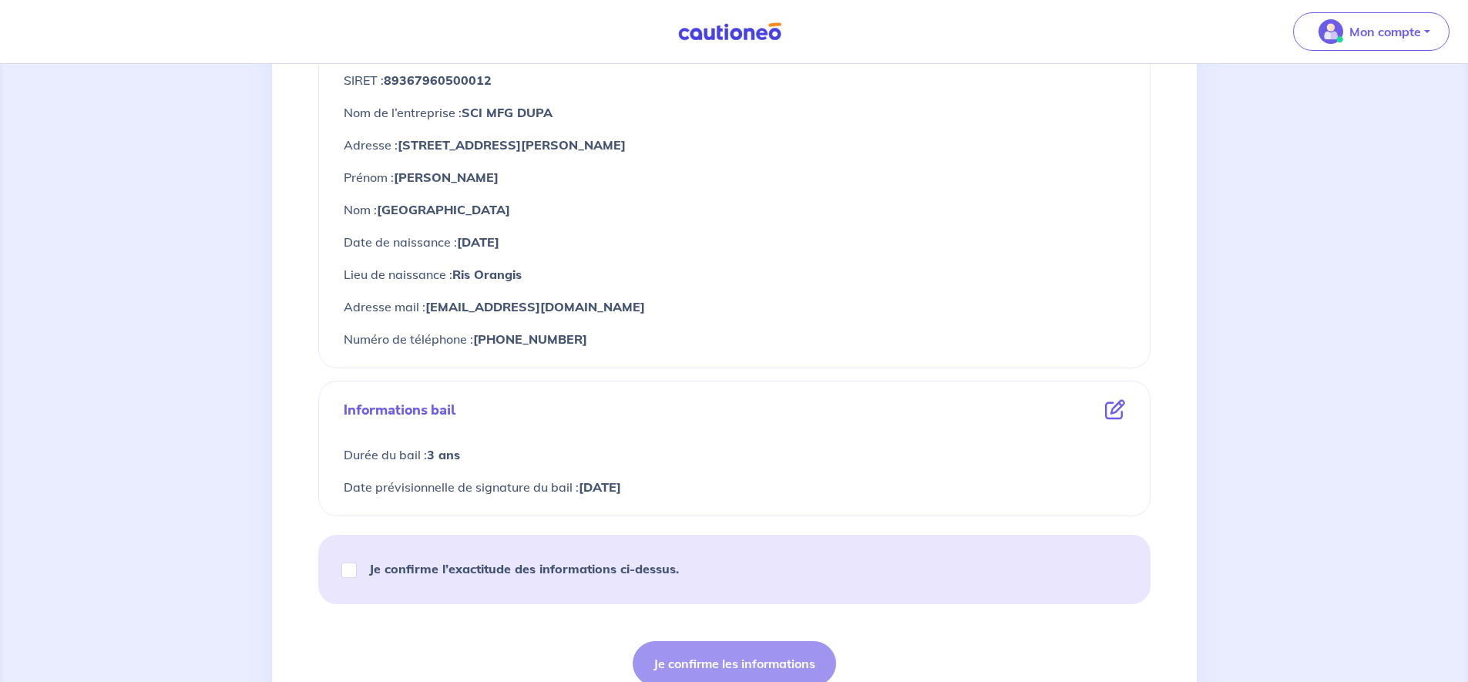
scroll to position [629, 0]
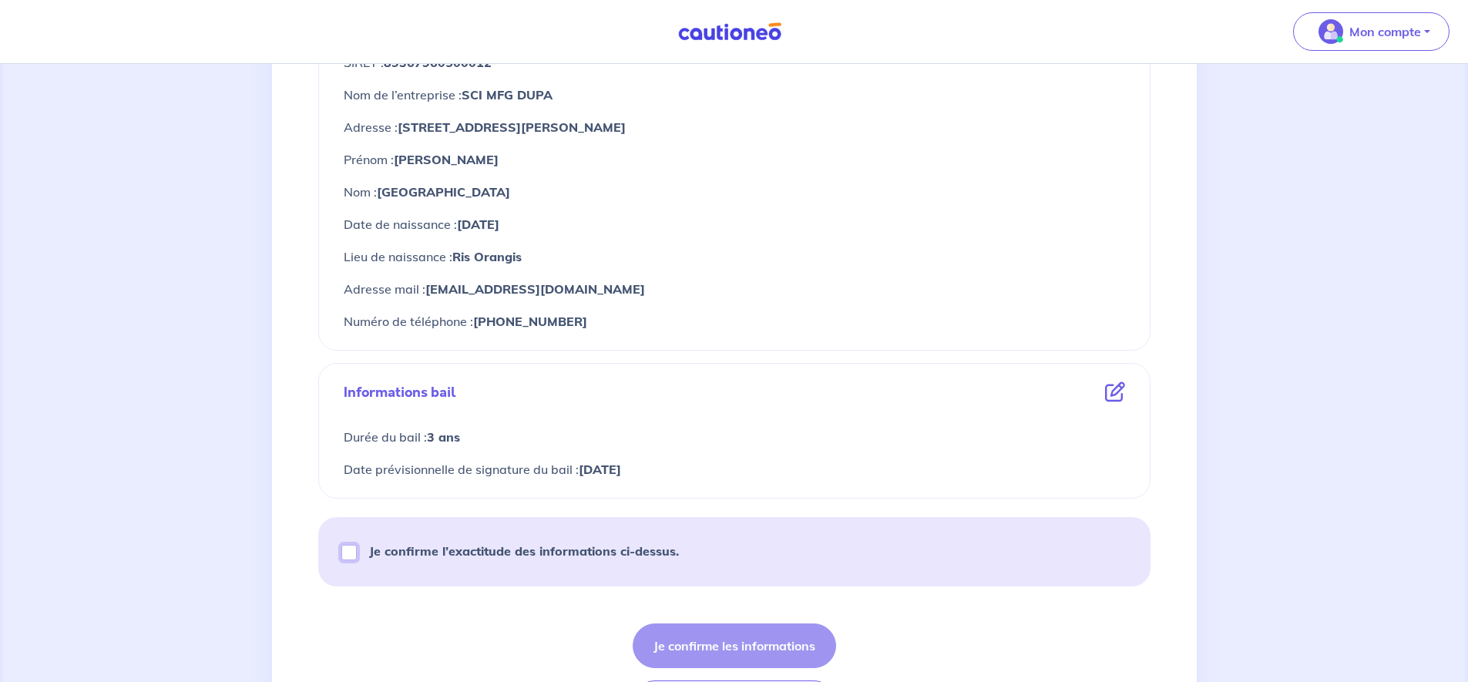
click at [342, 551] on input "Je confirme l’exactitude des informations ci-dessus." at bounding box center [348, 552] width 15 height 15
checkbox input "true"
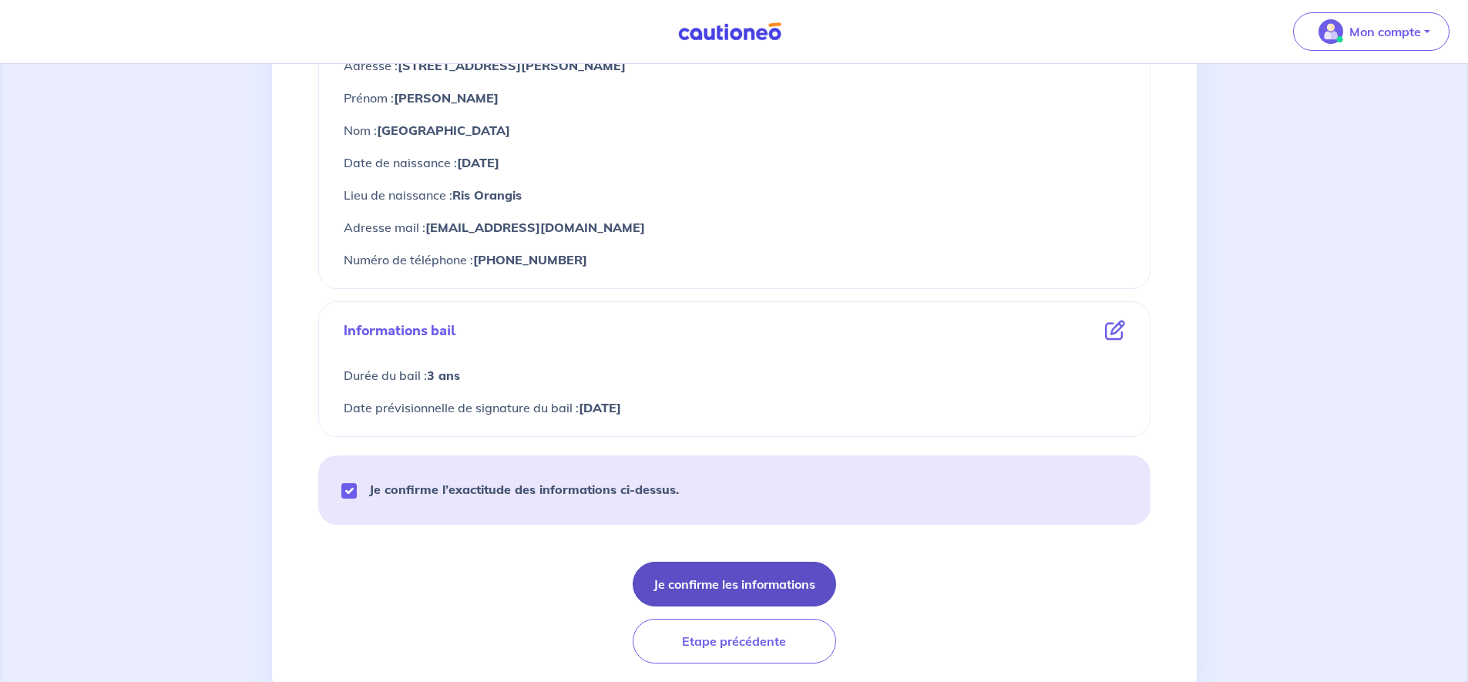
click at [744, 581] on button "Je confirme les informations" at bounding box center [733, 584] width 203 height 45
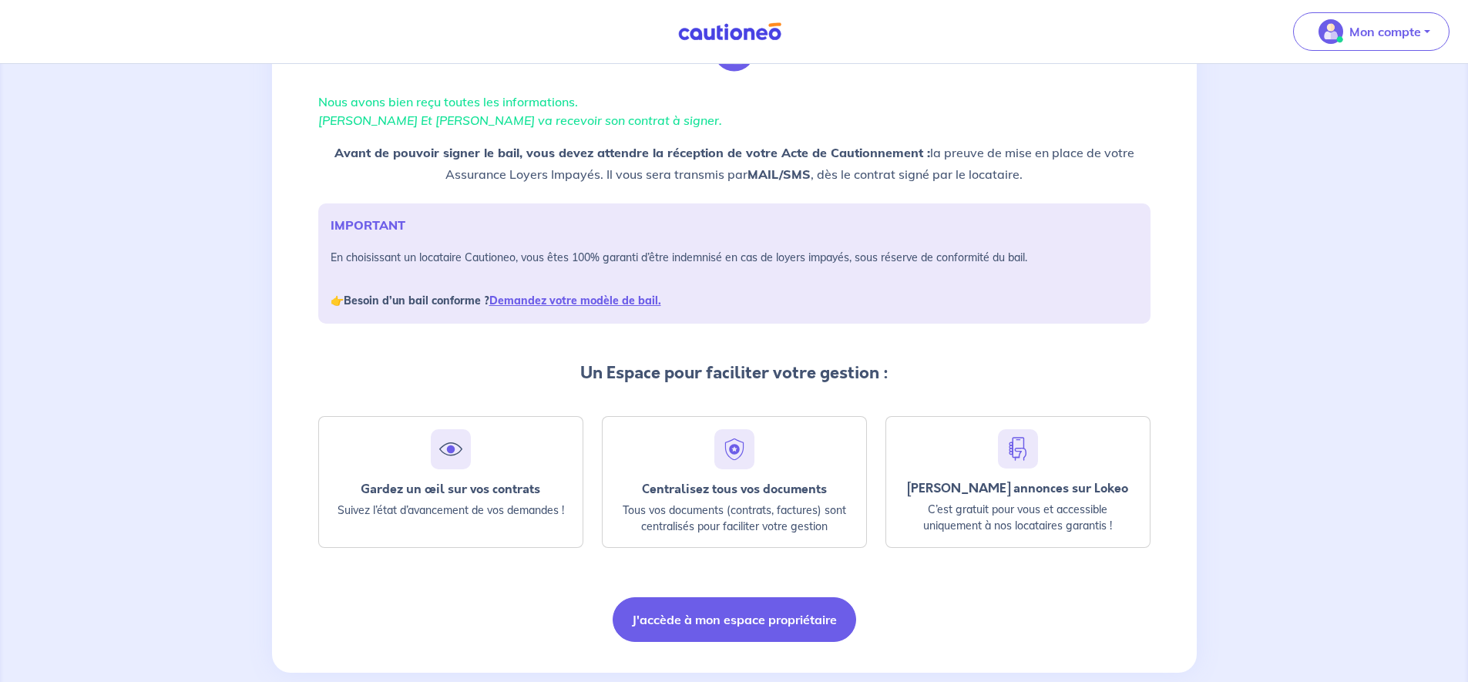
scroll to position [119, 0]
